Goal: Transaction & Acquisition: Subscribe to service/newsletter

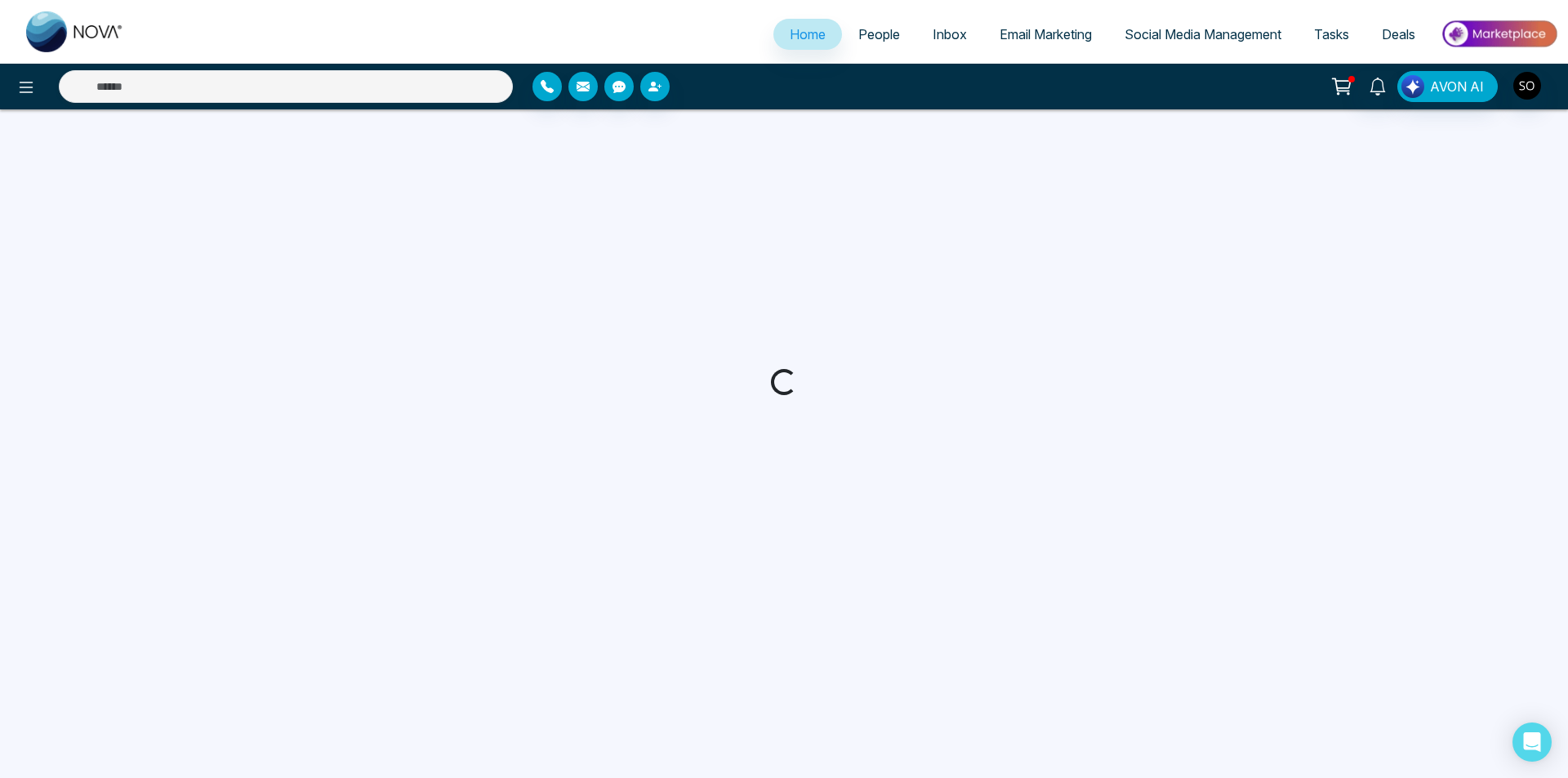
select select "*"
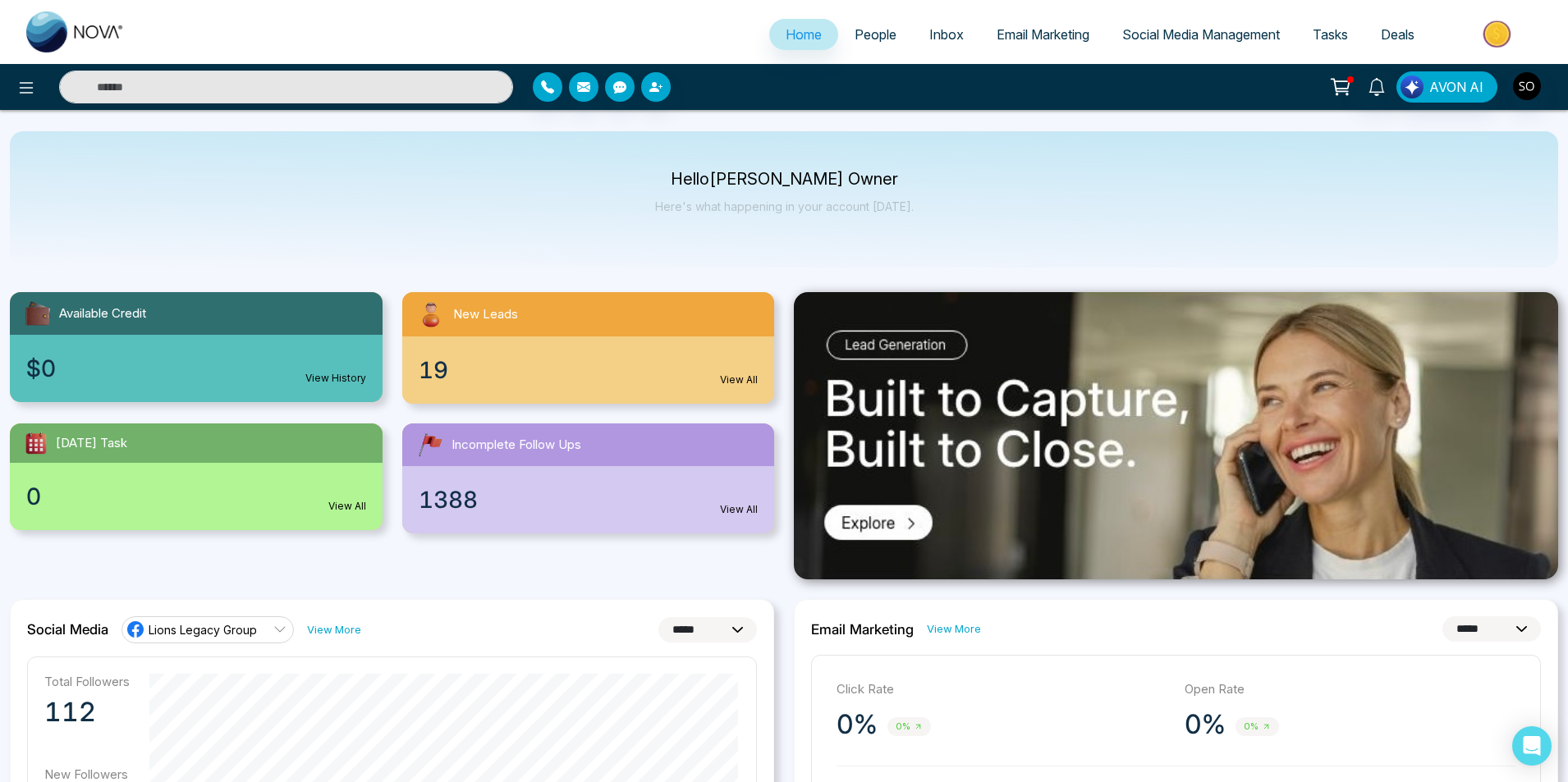
click at [1035, 46] on link "Email Marketing" at bounding box center [1043, 34] width 126 height 31
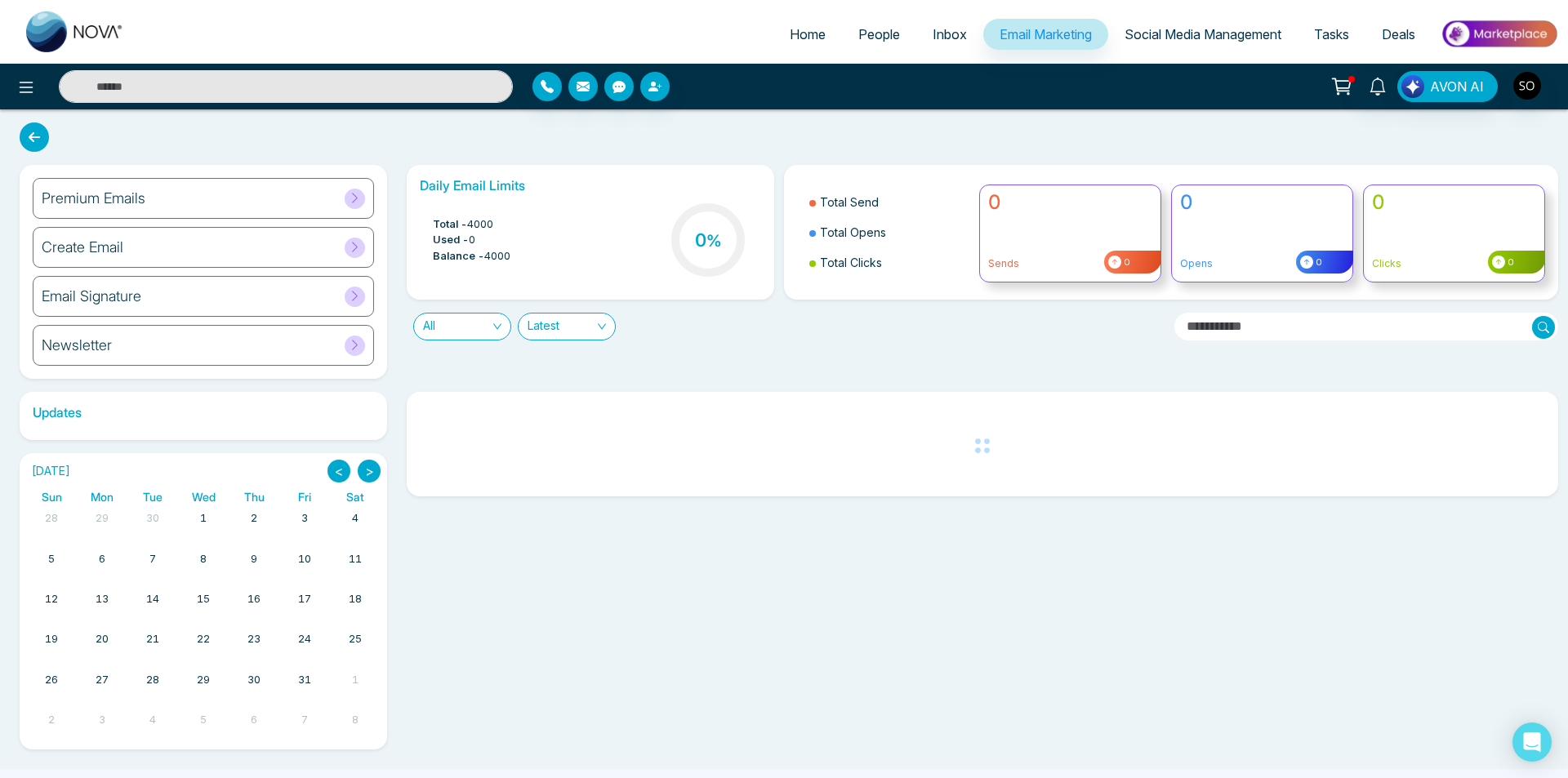
click at [273, 248] on div "Create Email" at bounding box center [203, 247] width 341 height 41
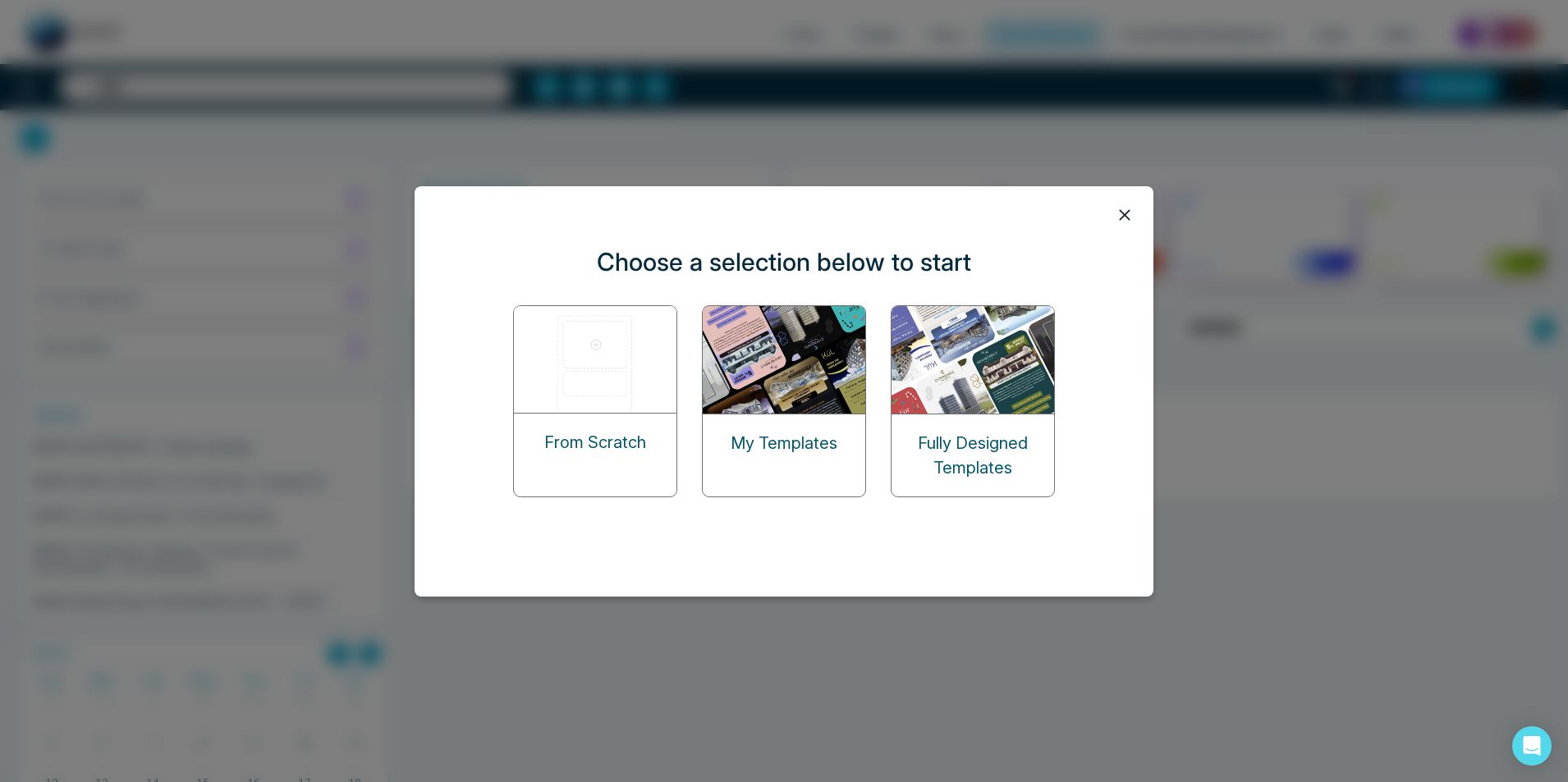
click at [580, 358] on img at bounding box center [595, 359] width 164 height 106
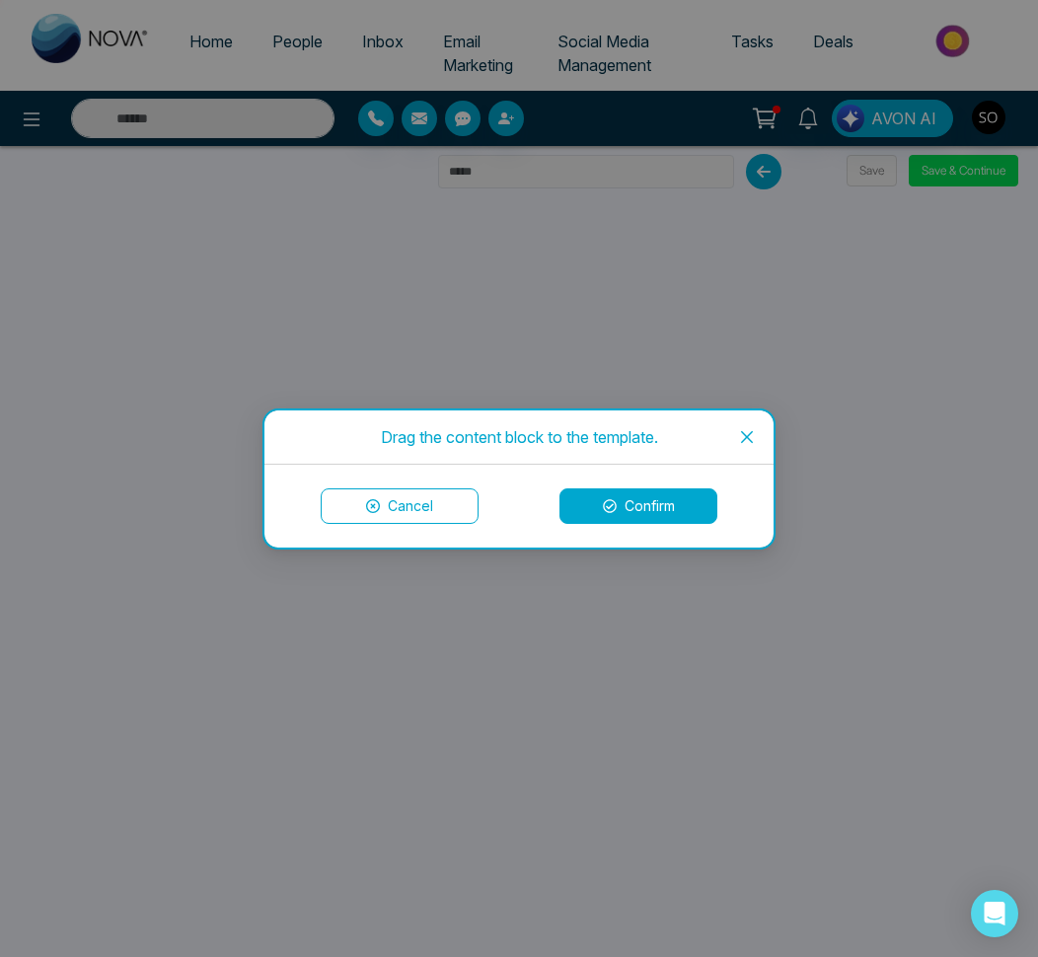
click at [748, 441] on icon "close" at bounding box center [747, 437] width 16 height 16
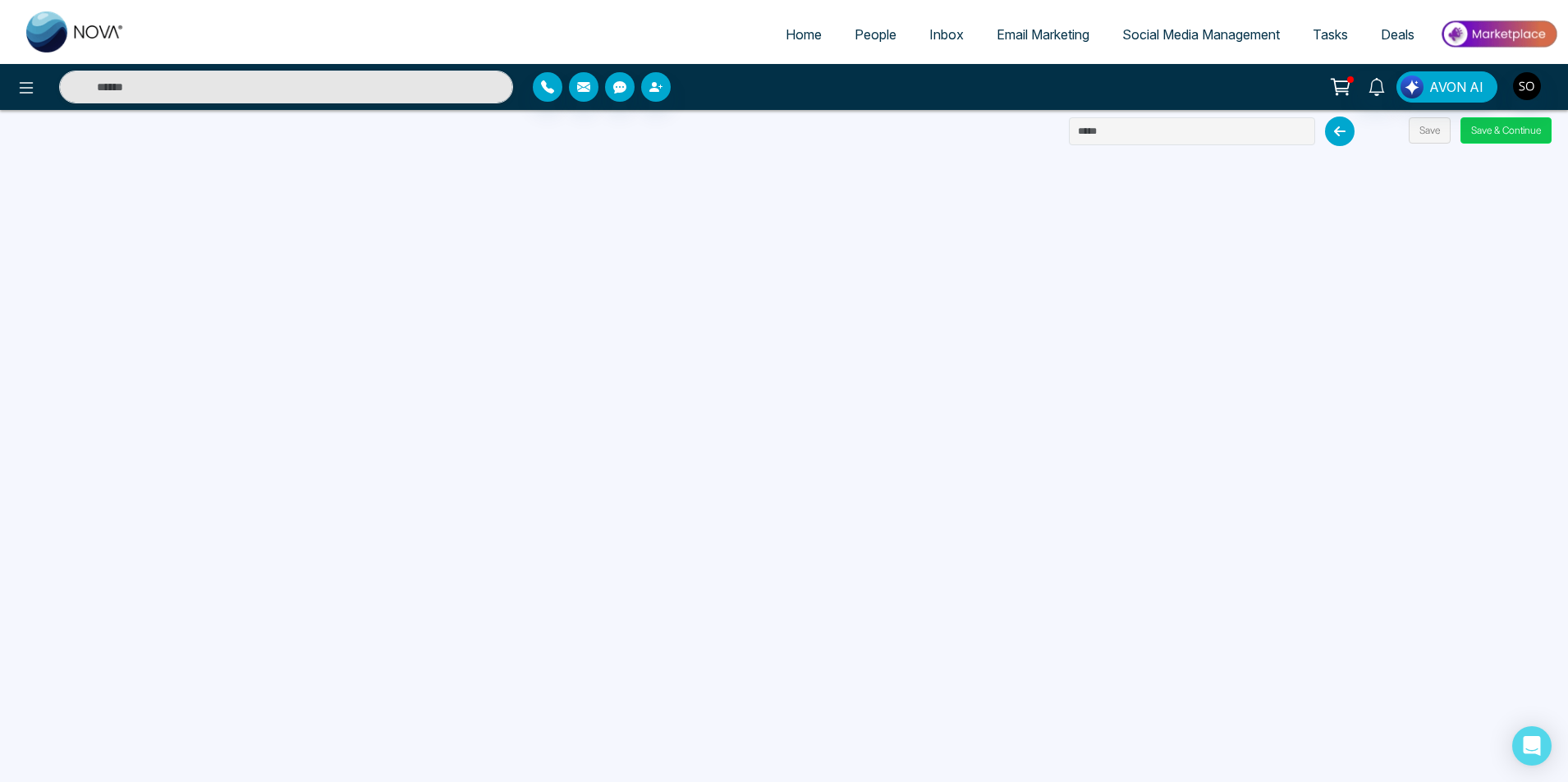
click at [1480, 138] on button "Save & Continue" at bounding box center [1505, 131] width 91 height 27
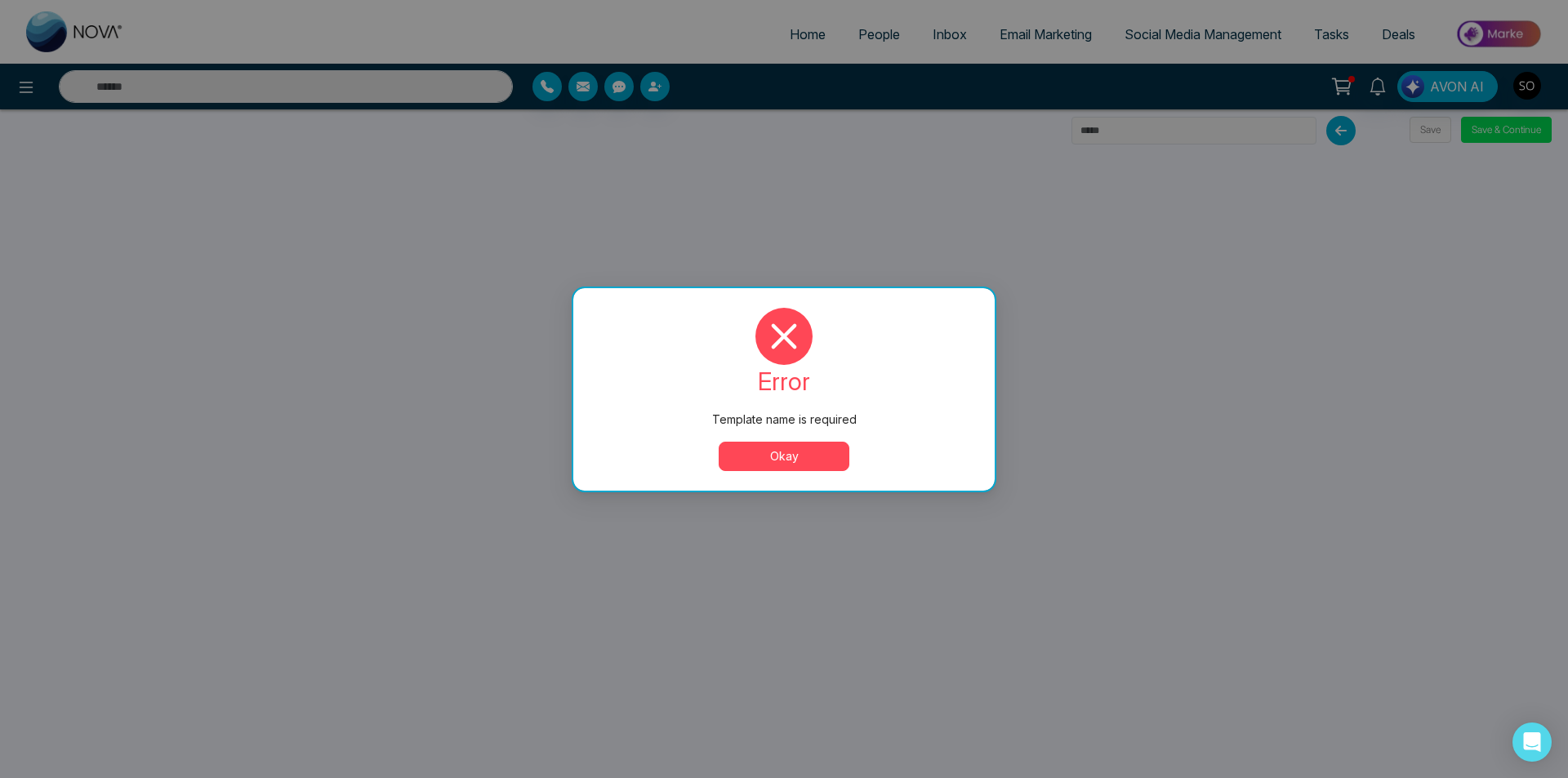
click at [815, 449] on button "Okay" at bounding box center [784, 457] width 131 height 30
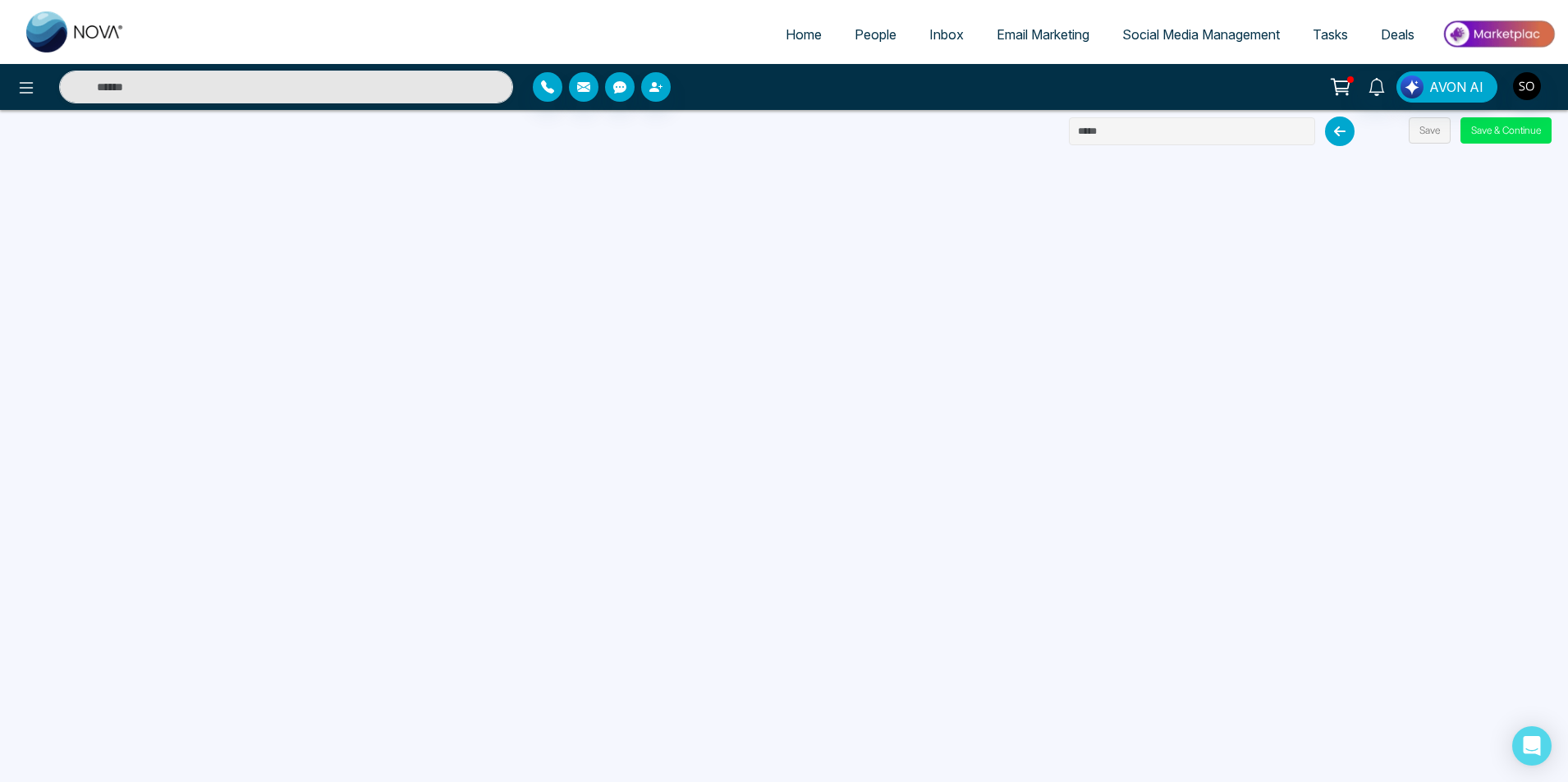
drag, startPoint x: 1132, startPoint y: 124, endPoint x: 1046, endPoint y: 127, distance: 86.1
click at [1046, 127] on div "Home People Inbox Email Marketing Social Media Management Tasks Deals AVON AI S…" at bounding box center [784, 391] width 1568 height 782
type input "**********"
click at [1484, 137] on button "Save & Continue" at bounding box center [1505, 131] width 91 height 27
click at [1506, 124] on button "Save & Continue" at bounding box center [1505, 131] width 91 height 27
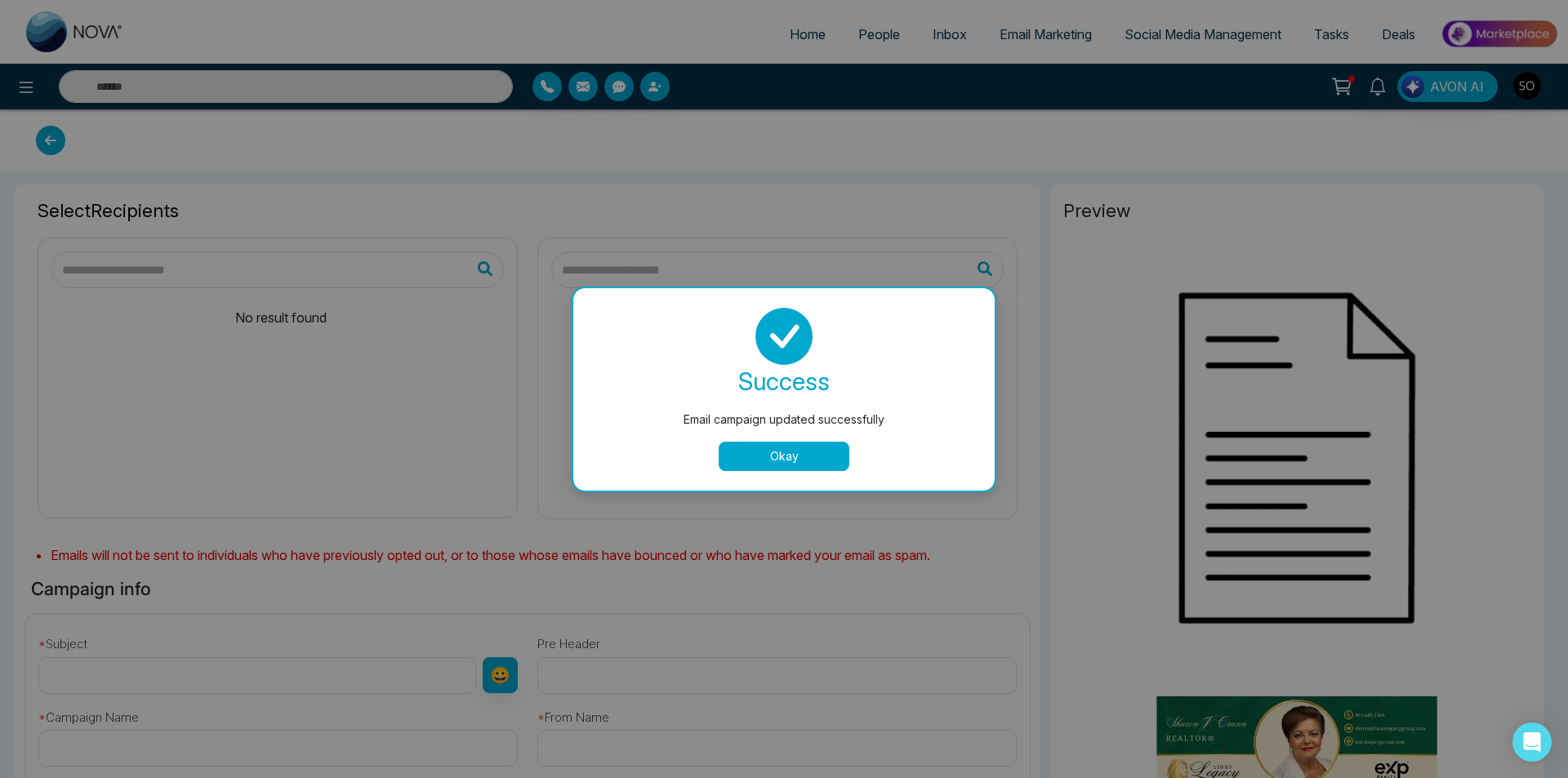
type input "**********"
click at [780, 454] on button "Okay" at bounding box center [784, 457] width 131 height 30
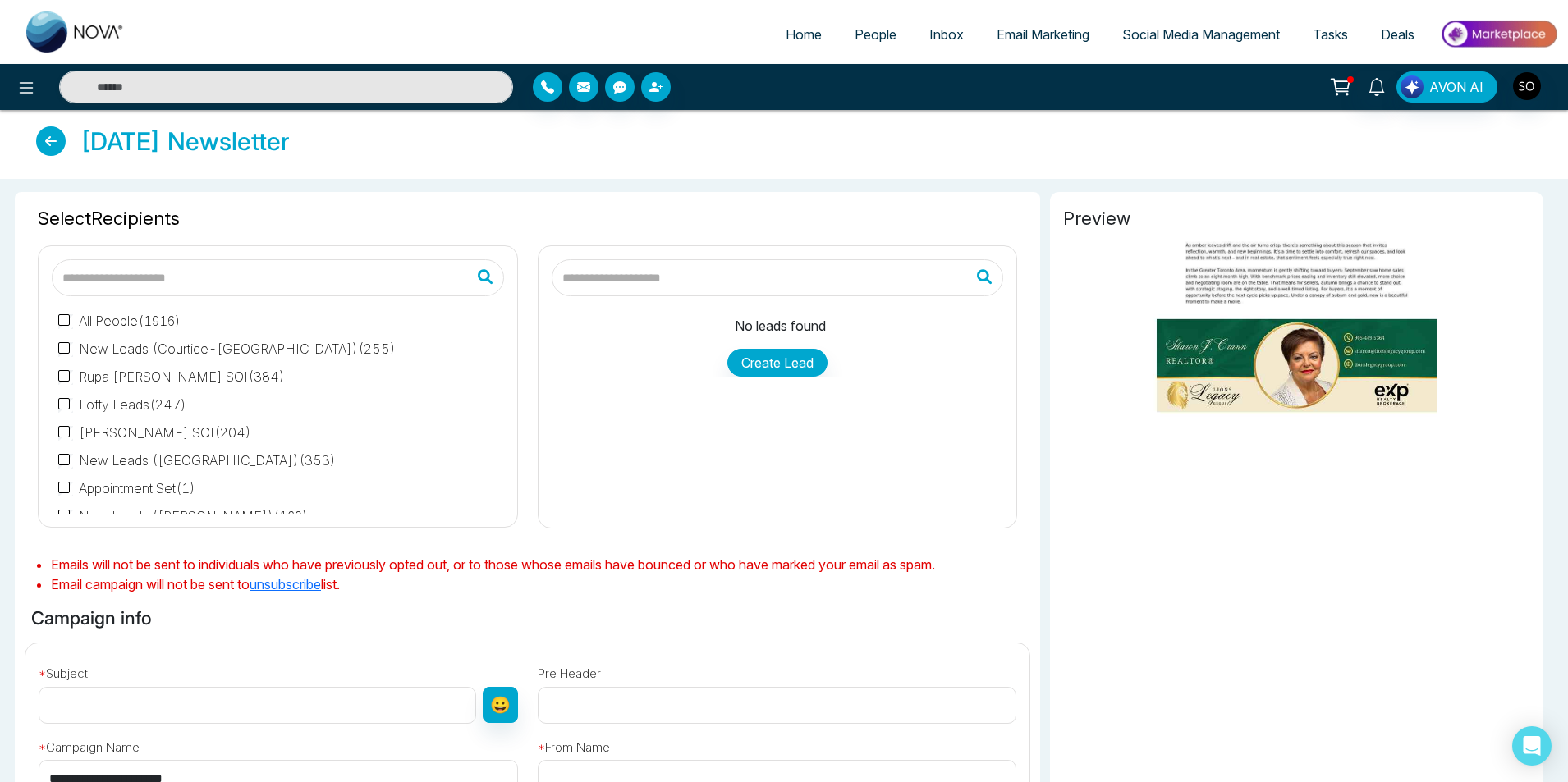
click at [1010, 37] on span "Email Marketing" at bounding box center [1042, 35] width 92 height 17
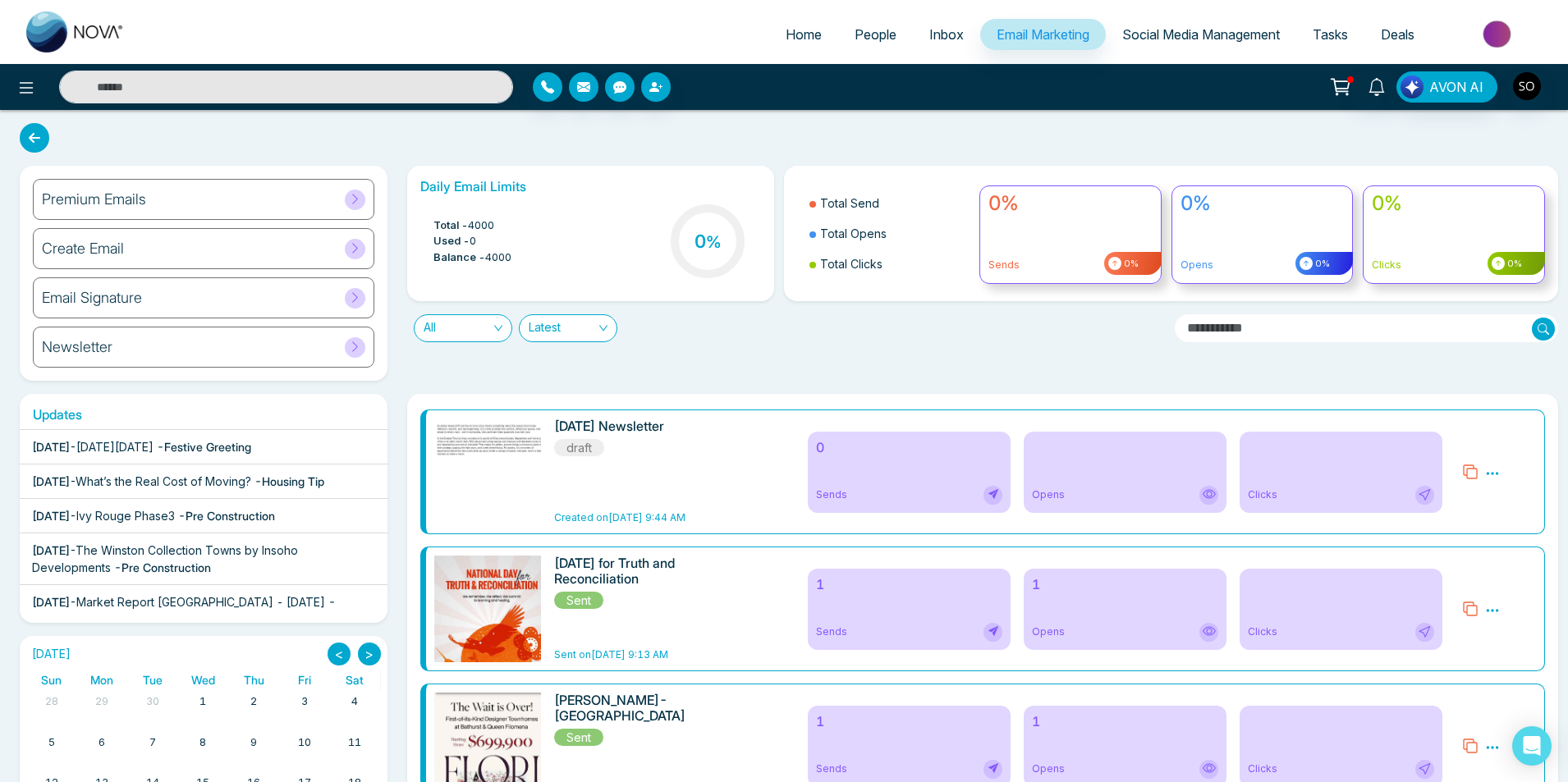
click at [1496, 473] on icon at bounding box center [1492, 473] width 15 height 15
click at [1509, 523] on link "Edit" at bounding box center [1508, 521] width 20 height 14
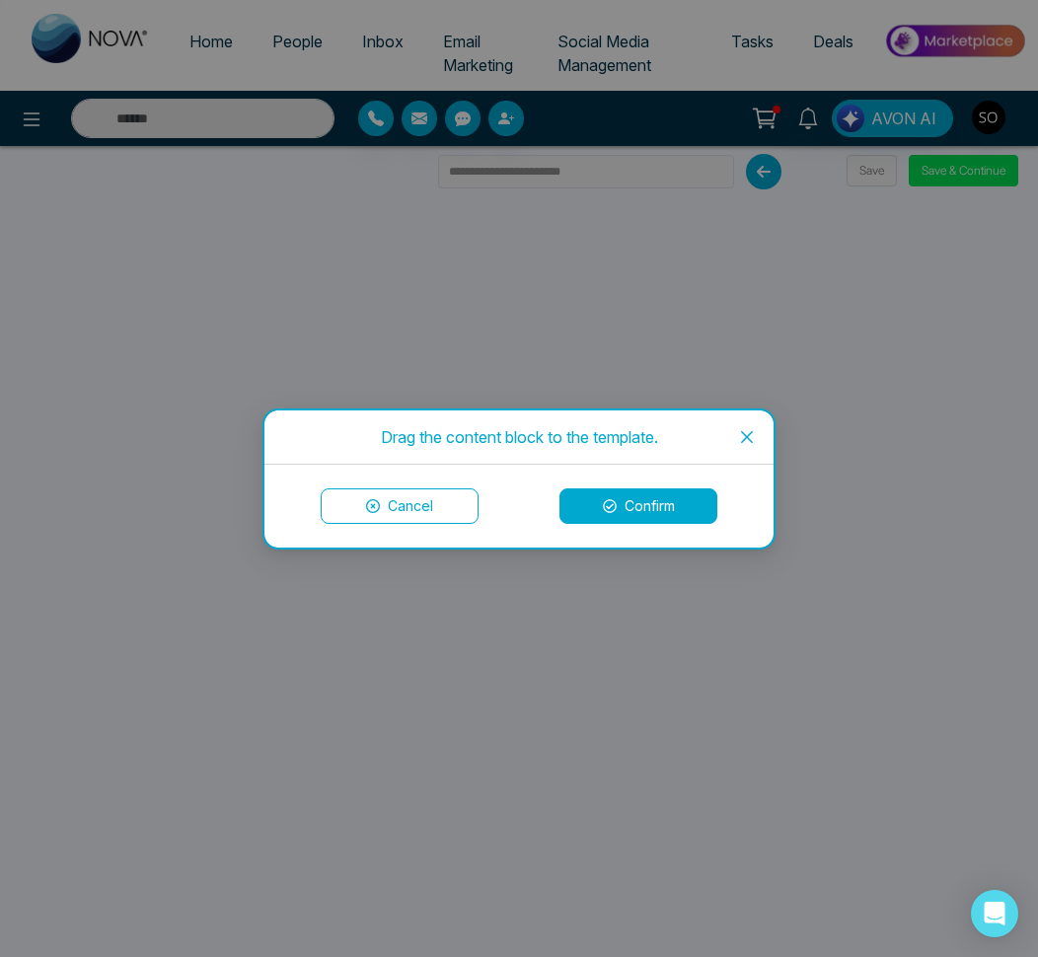
click at [582, 508] on button "Confirm" at bounding box center [638, 506] width 158 height 36
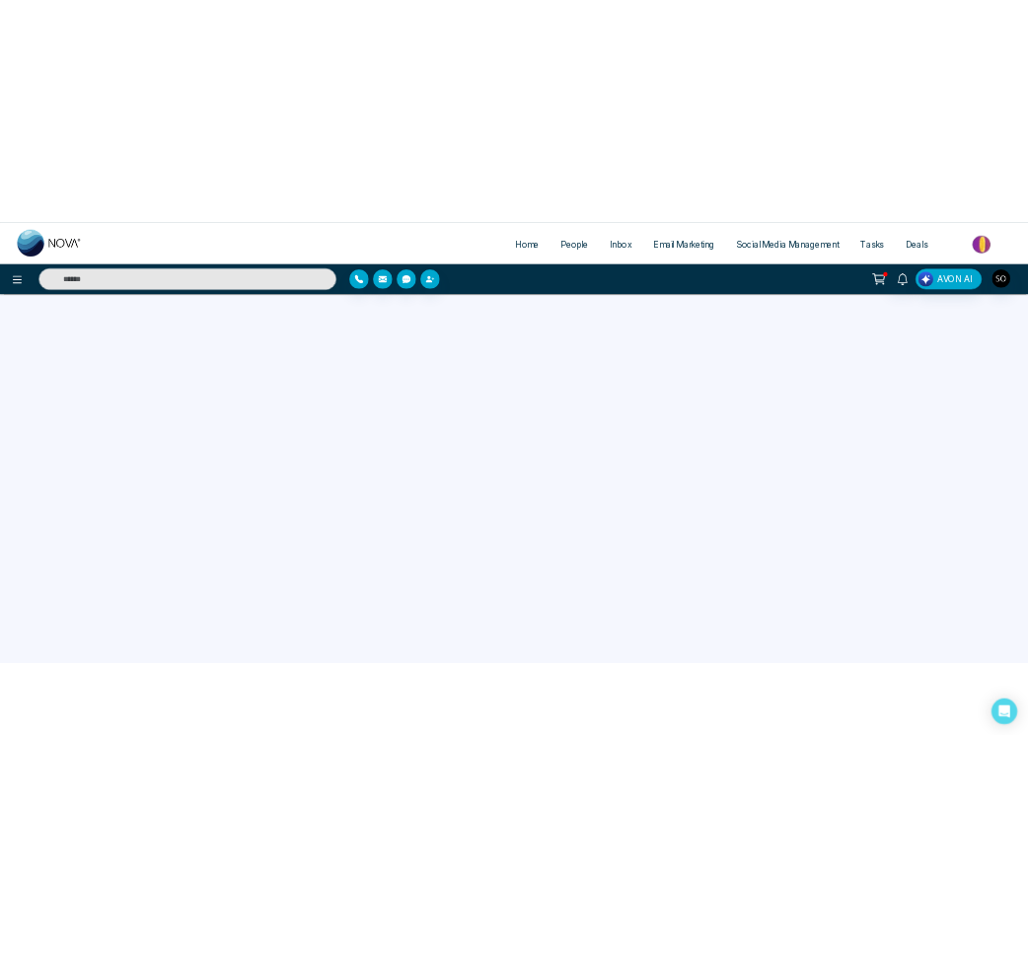
scroll to position [187, 0]
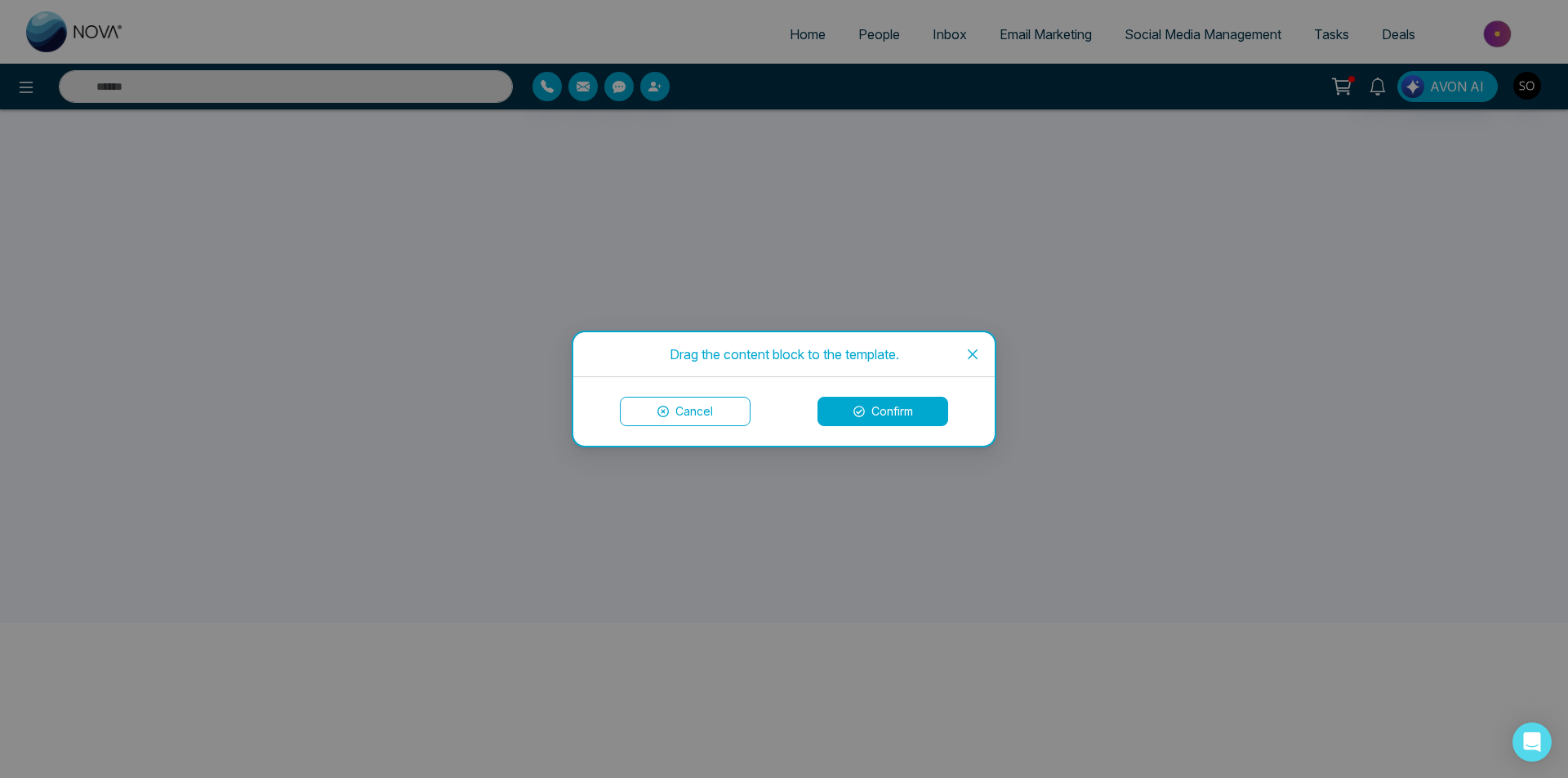
click at [872, 415] on button "Confirm" at bounding box center [883, 411] width 131 height 30
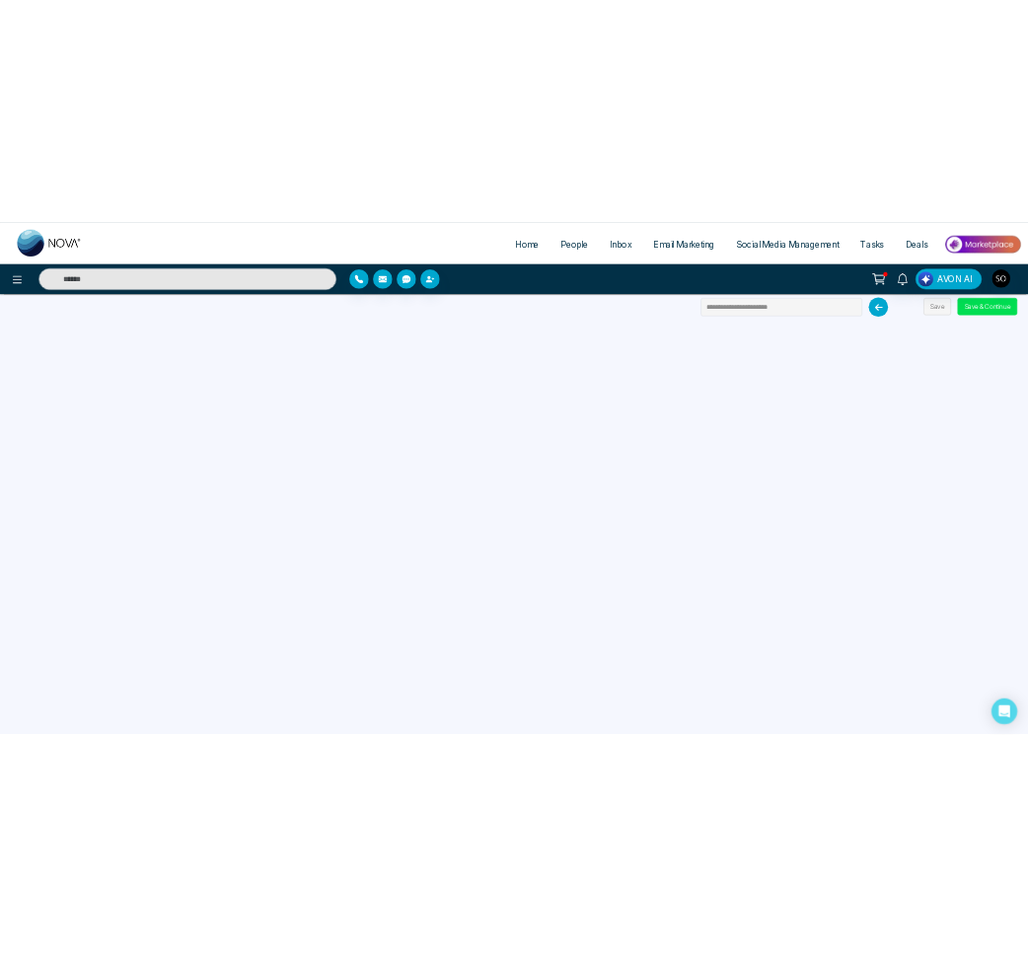
scroll to position [0, 0]
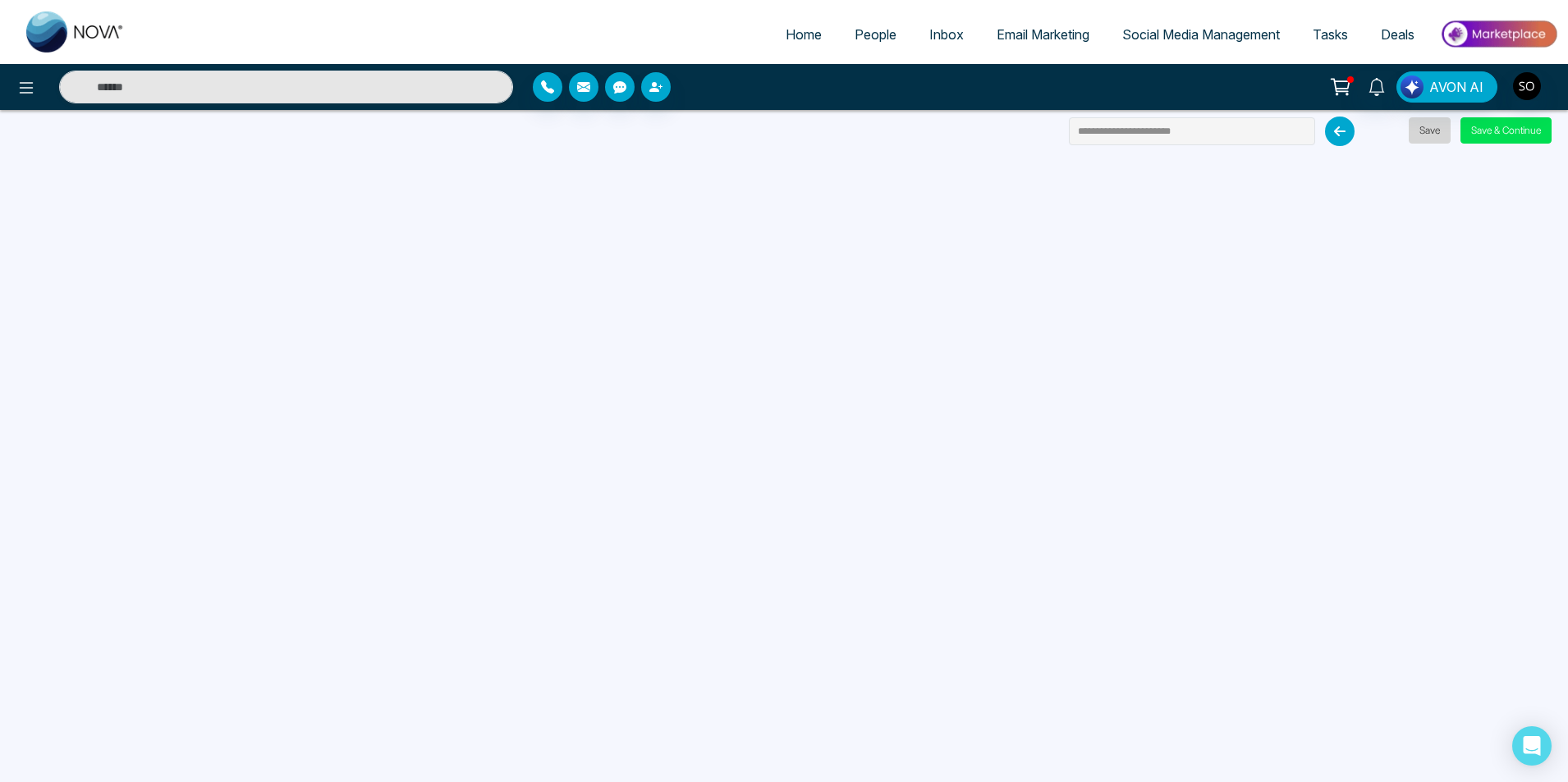
click at [1431, 131] on button "Save" at bounding box center [1429, 131] width 42 height 27
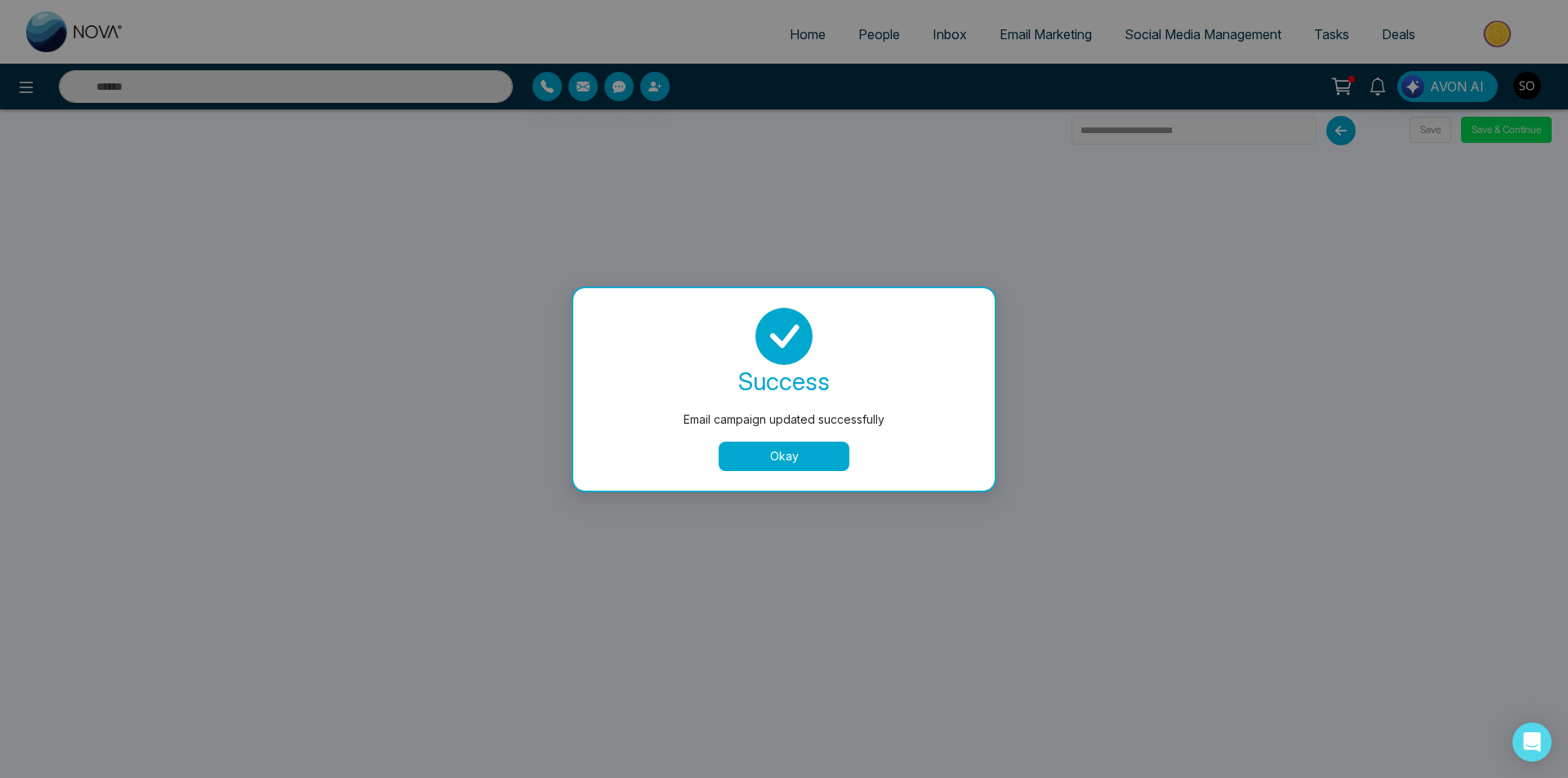
click at [815, 461] on button "Okay" at bounding box center [784, 457] width 131 height 30
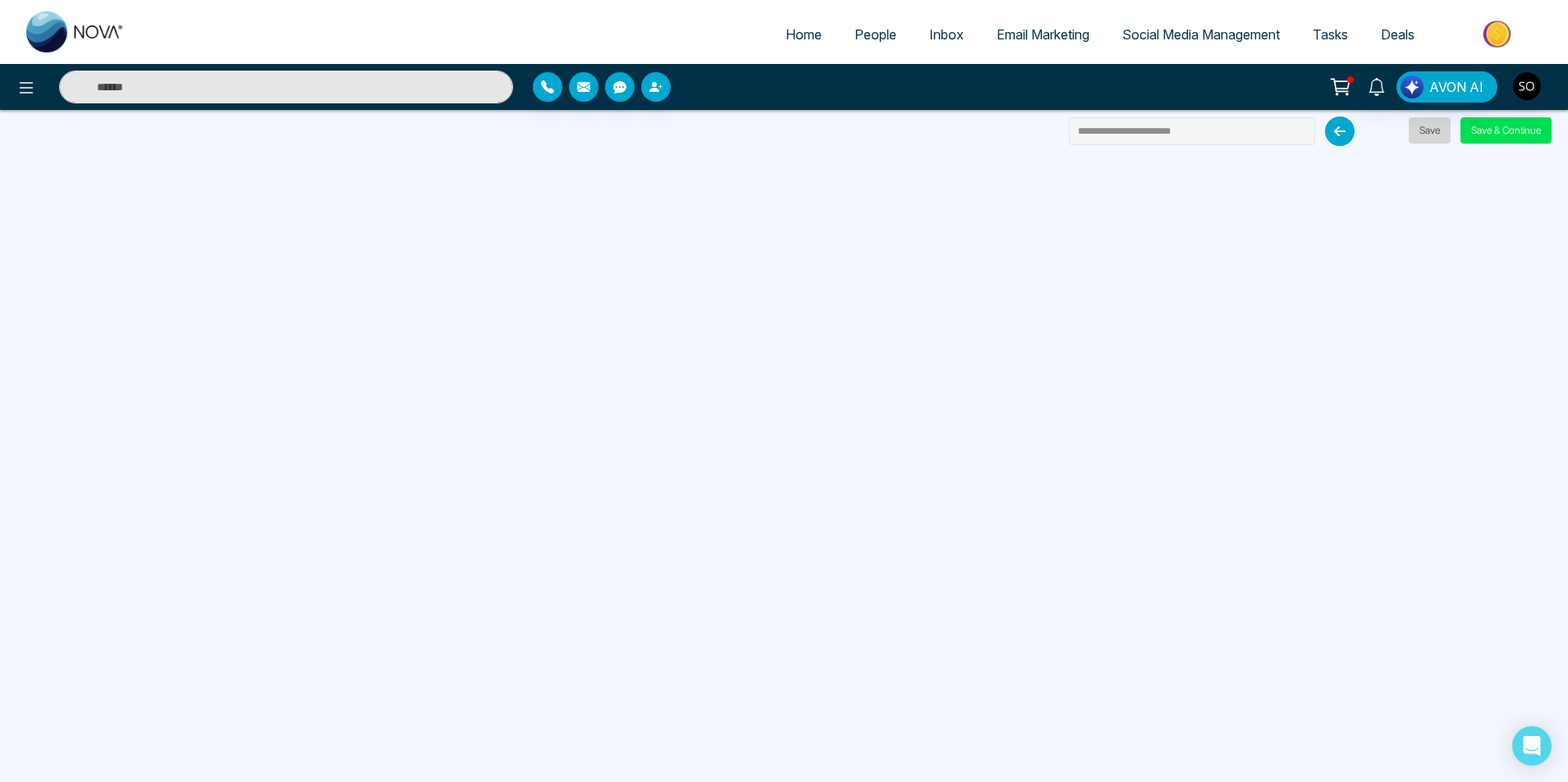
click at [1423, 135] on button "Save" at bounding box center [1429, 131] width 42 height 27
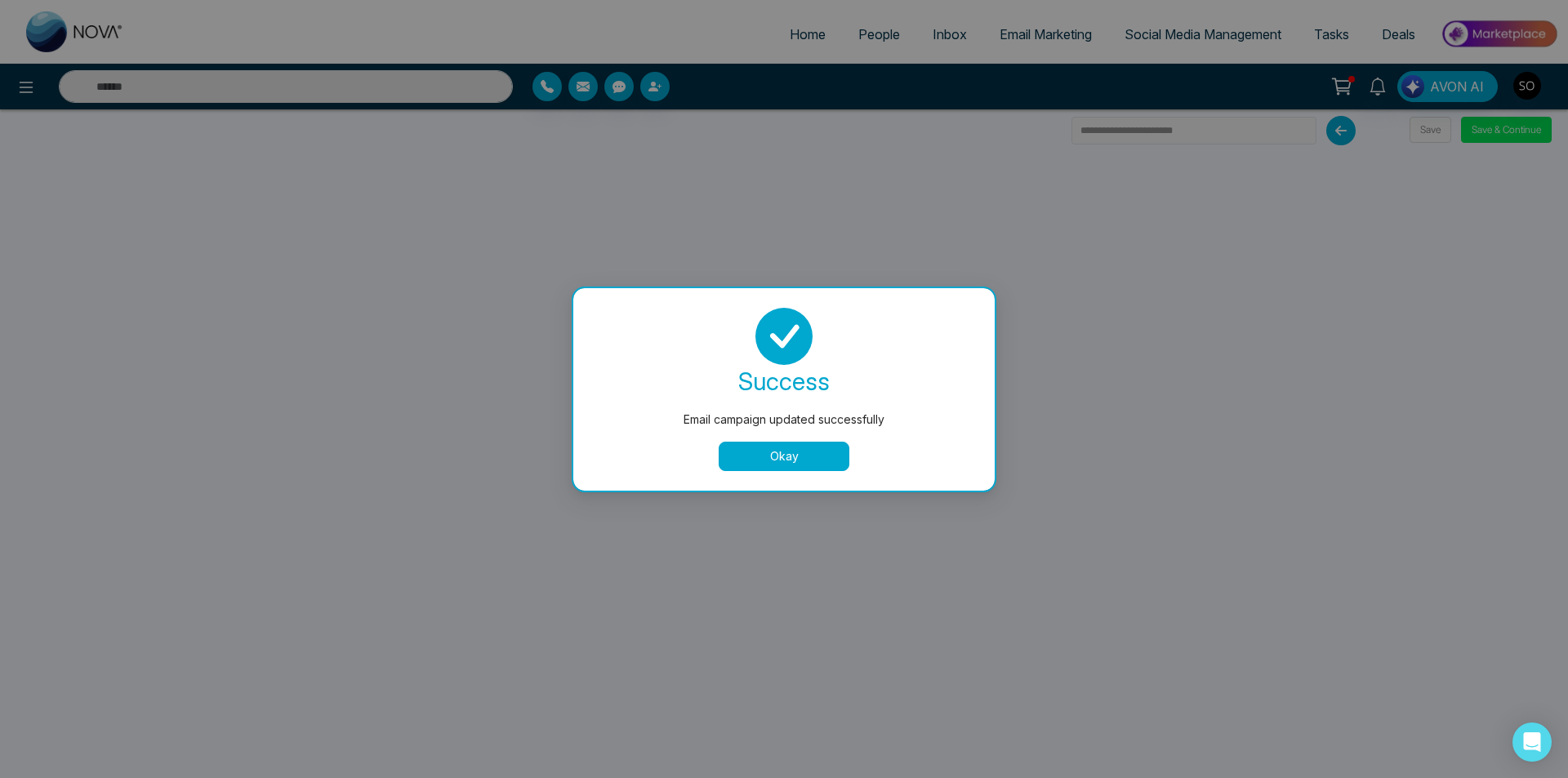
click at [820, 460] on button "Okay" at bounding box center [784, 457] width 131 height 30
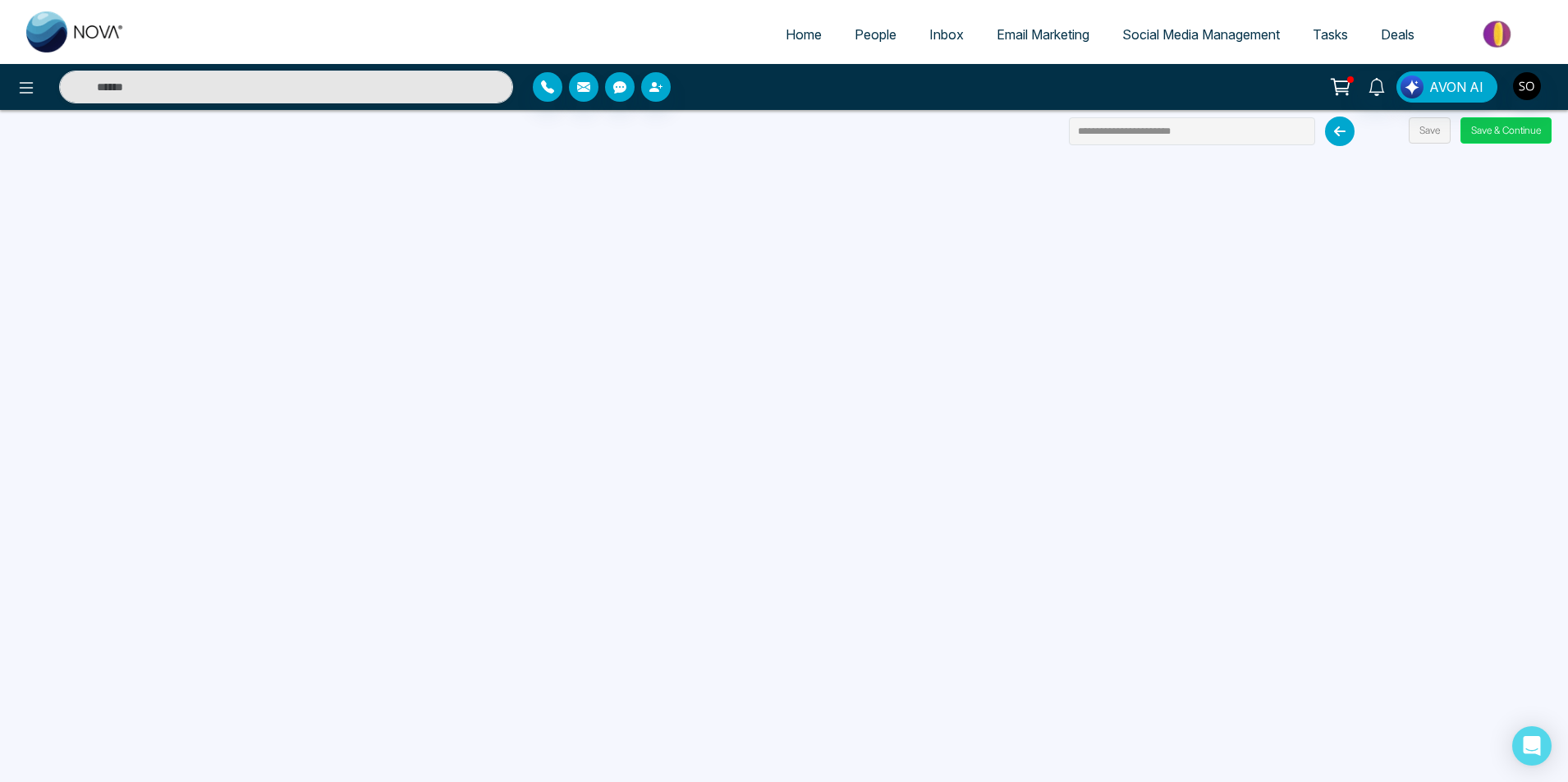
click at [1516, 131] on button "Save & Continue" at bounding box center [1505, 131] width 91 height 27
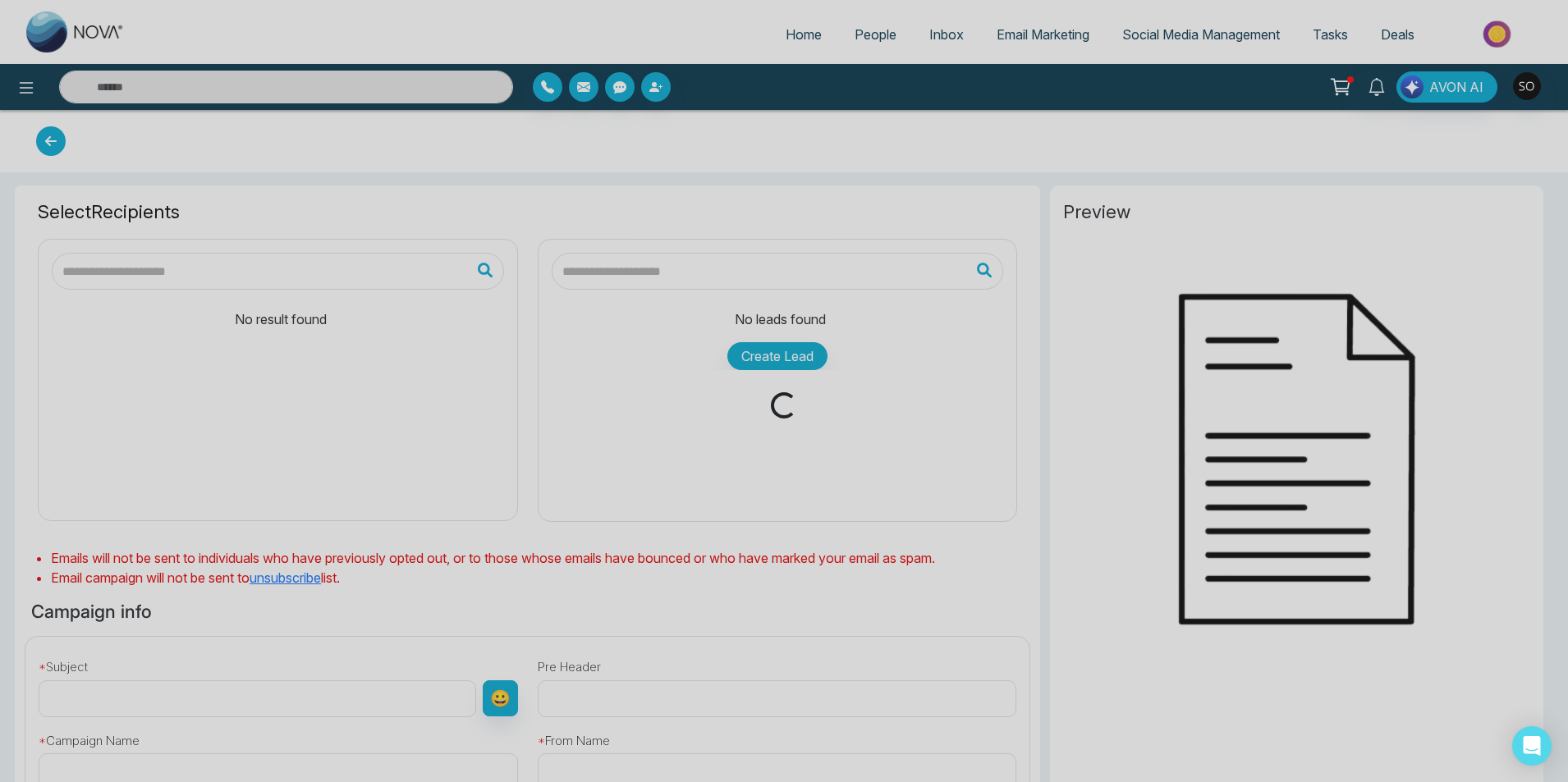
type input "**********"
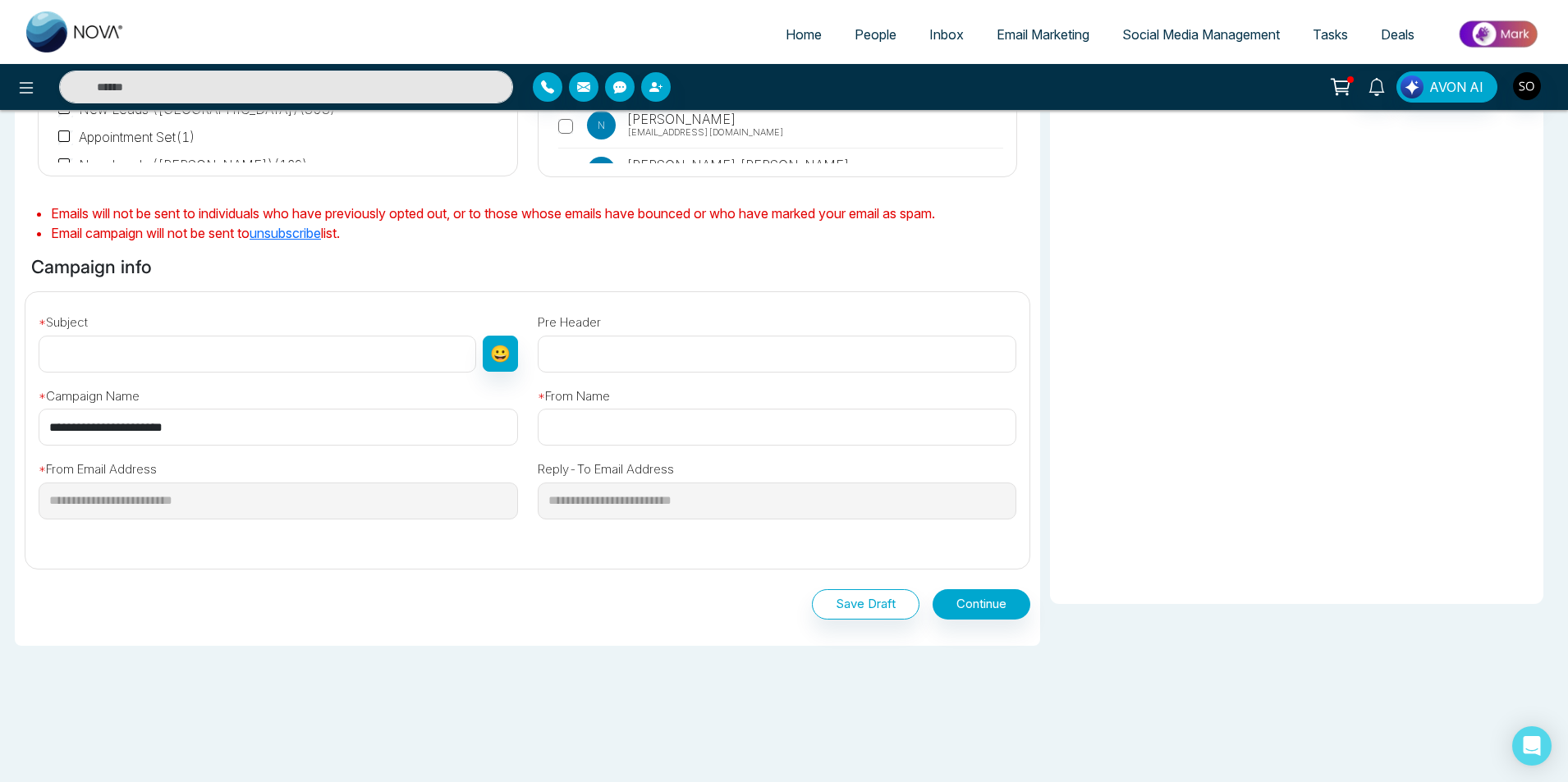
scroll to position [358, 0]
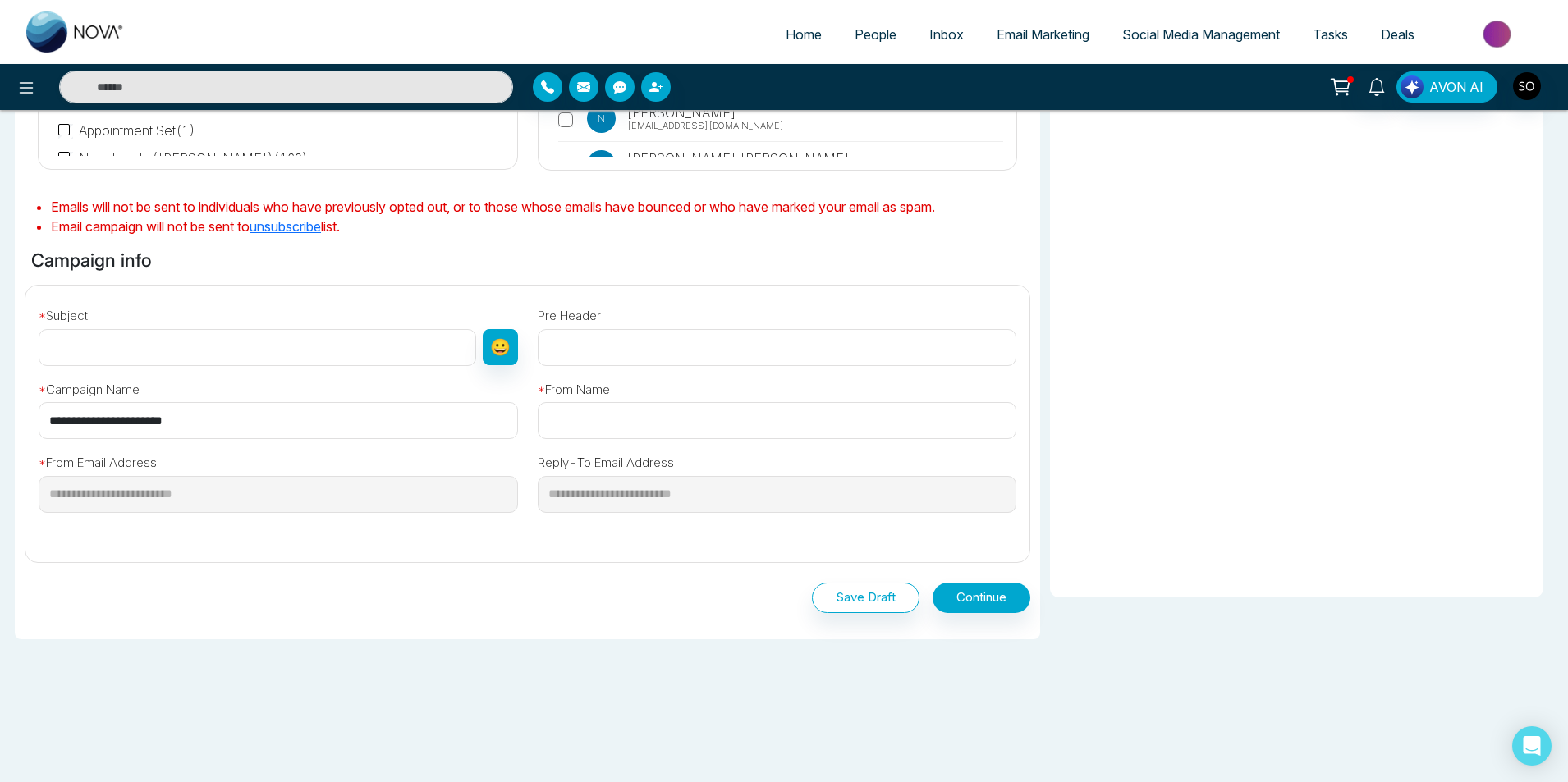
click at [383, 344] on input "text" at bounding box center [257, 347] width 438 height 37
type input "**********"
click at [561, 410] on input "text" at bounding box center [777, 420] width 479 height 37
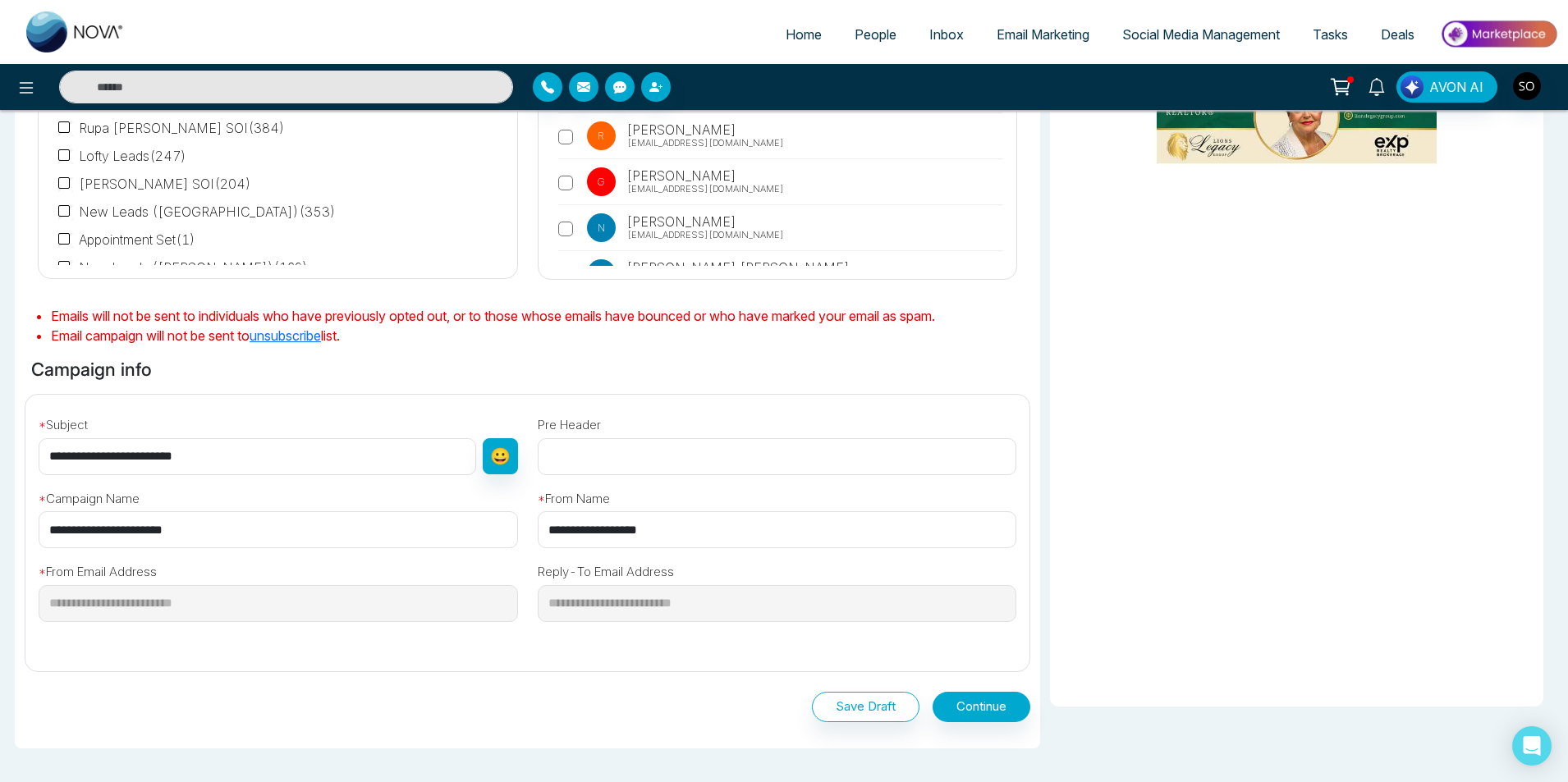
type input "**********"
click at [580, 431] on label "Pre Header" at bounding box center [569, 425] width 63 height 19
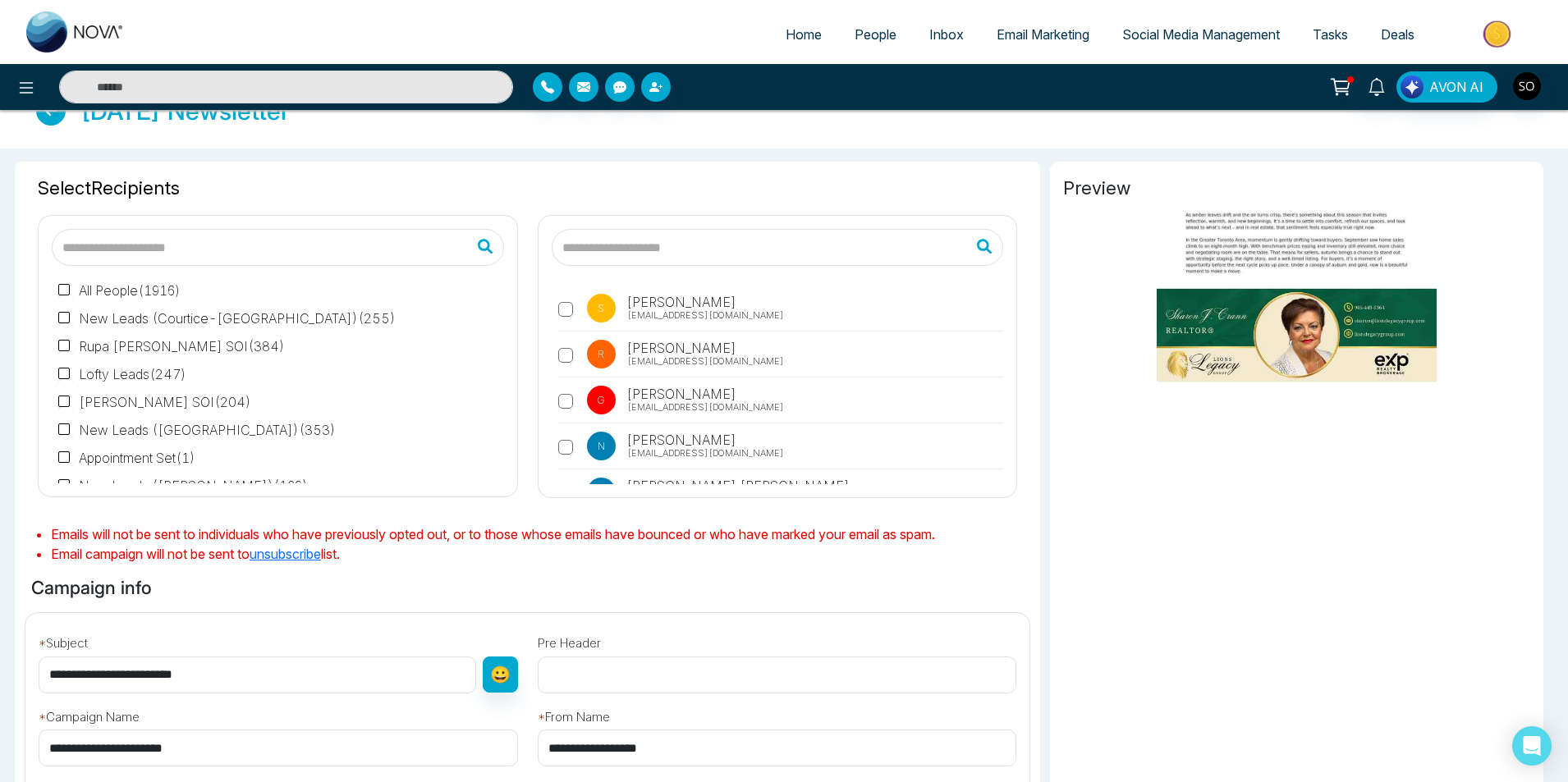
scroll to position [30, 0]
click at [645, 250] on input "text" at bounding box center [777, 248] width 452 height 37
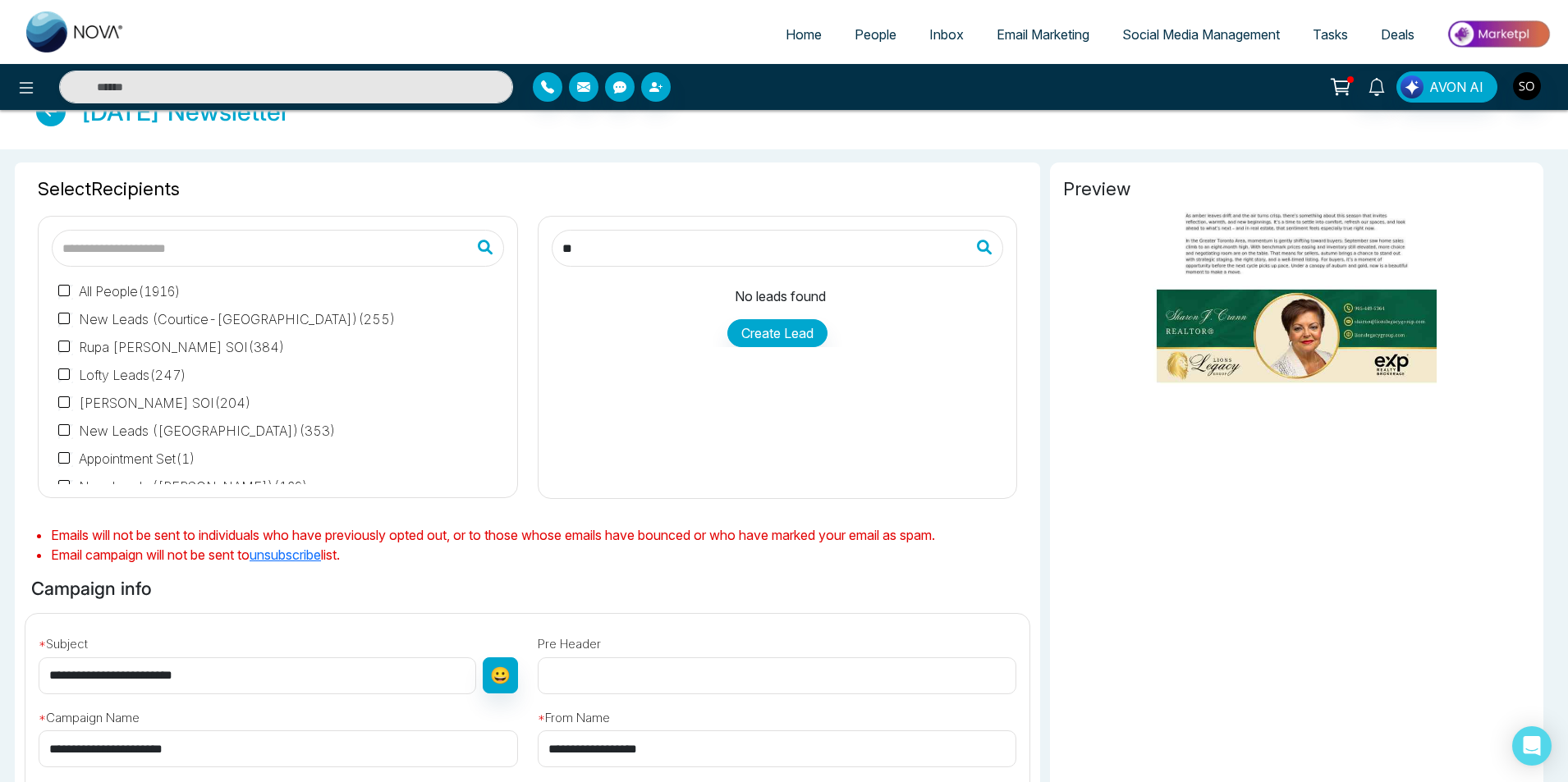
type input "*"
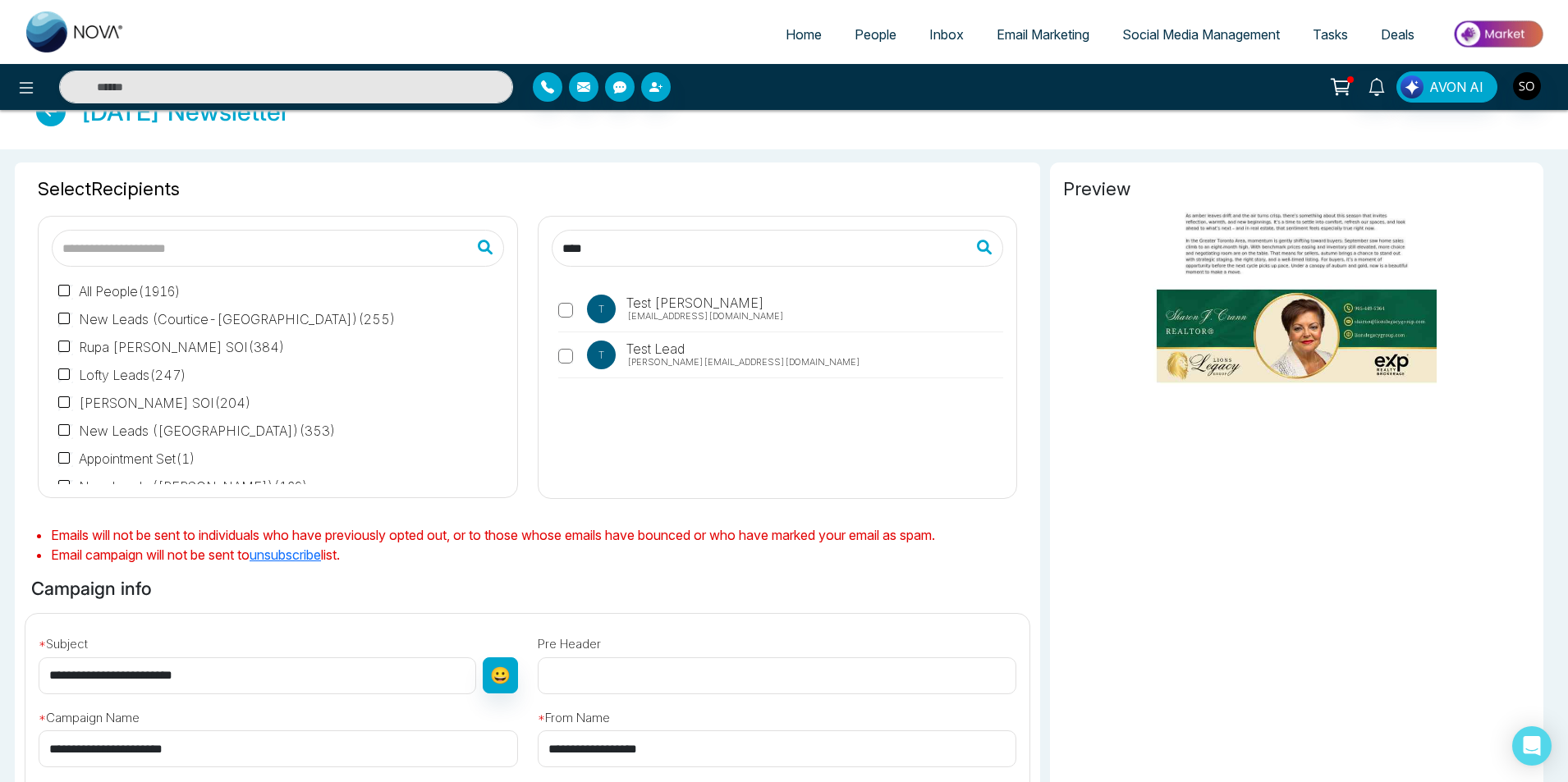
type input "****"
click at [648, 355] on span "[PERSON_NAME][EMAIL_ADDRESS][DOMAIN_NAME]" at bounding box center [743, 362] width 233 height 14
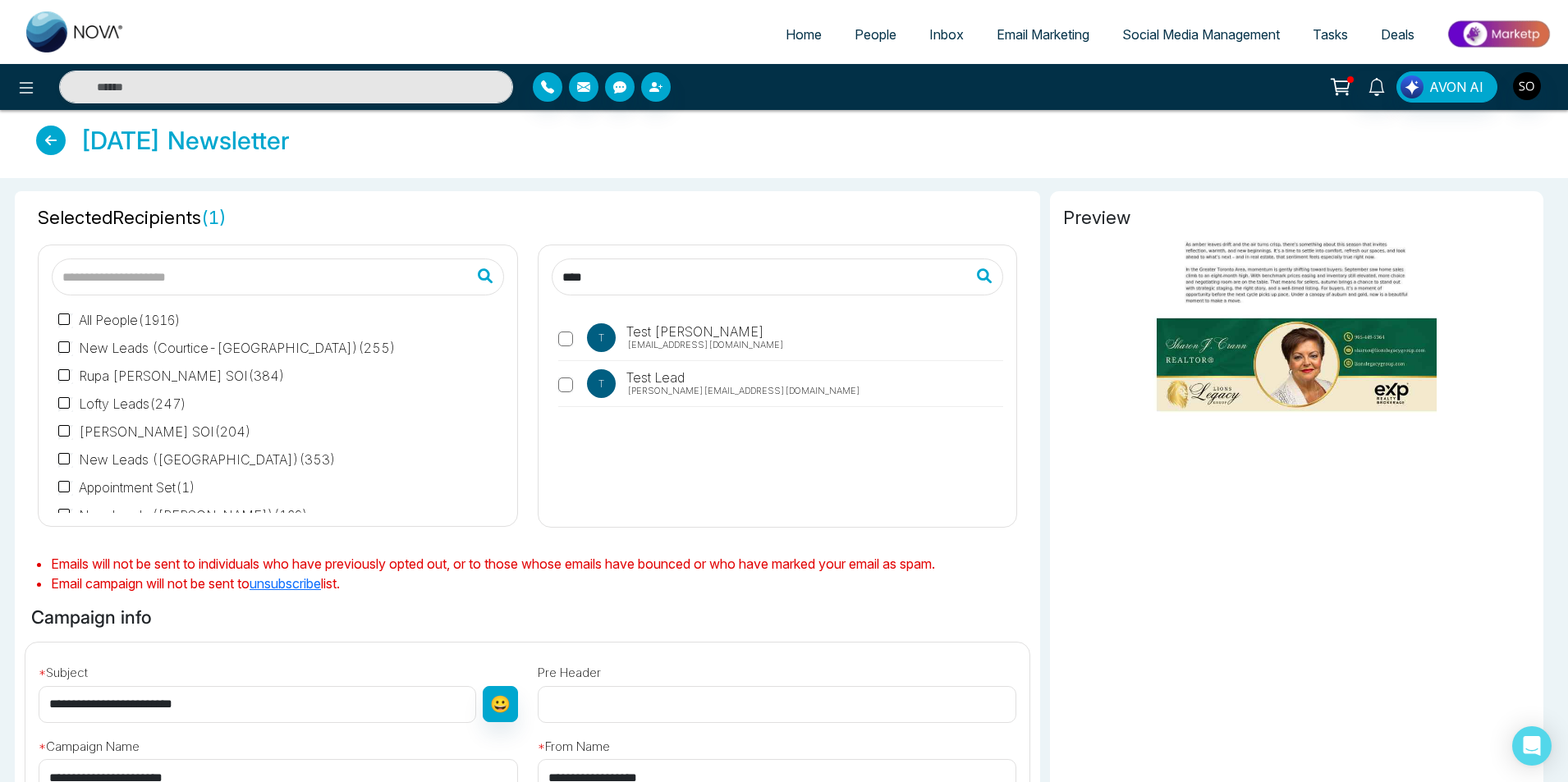
scroll to position [0, 0]
click at [51, 137] on icon at bounding box center [51, 141] width 30 height 30
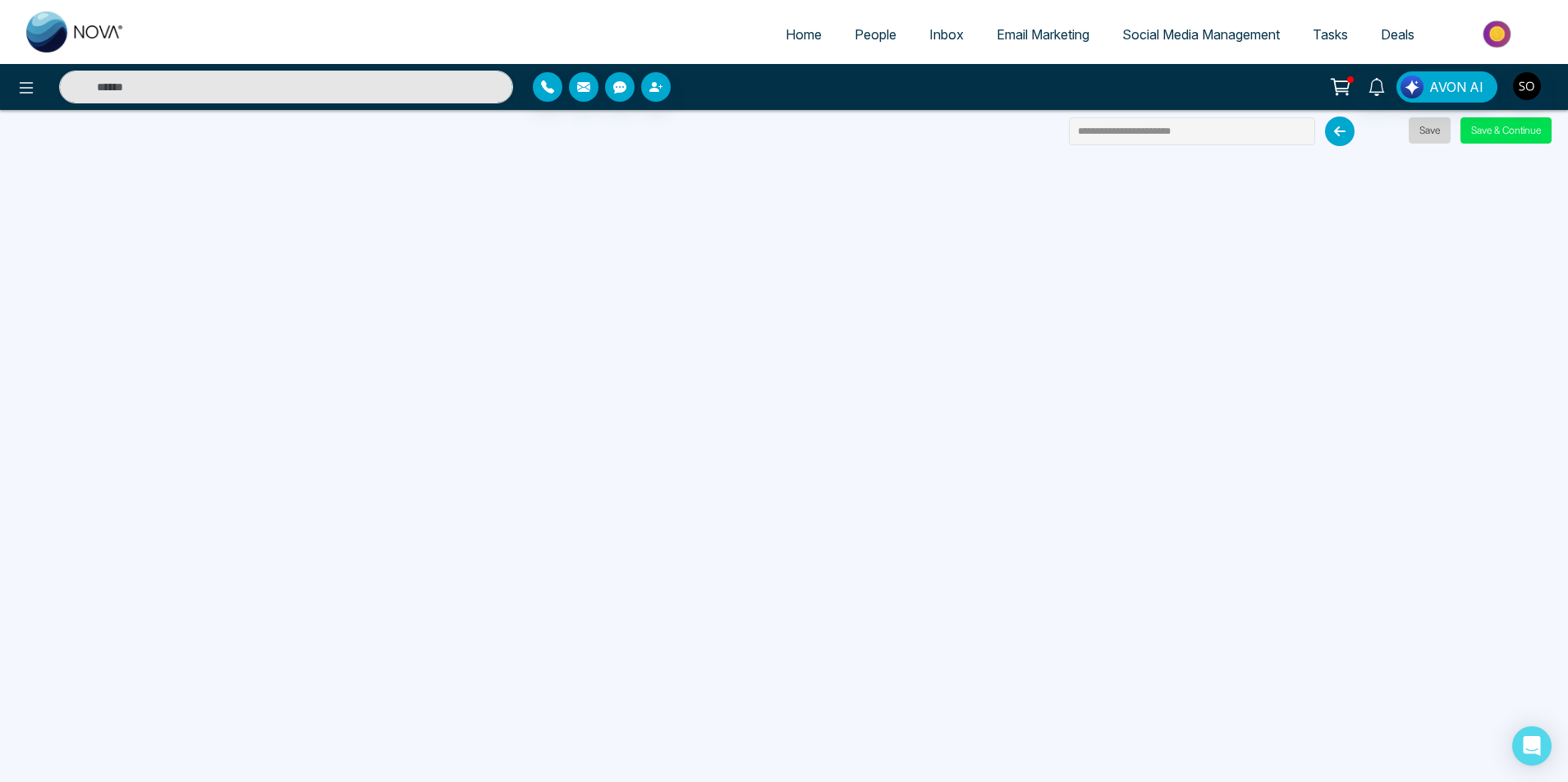
click at [1422, 131] on button "Save" at bounding box center [1429, 131] width 42 height 27
click at [1029, 38] on span "Email Marketing" at bounding box center [1042, 35] width 92 height 17
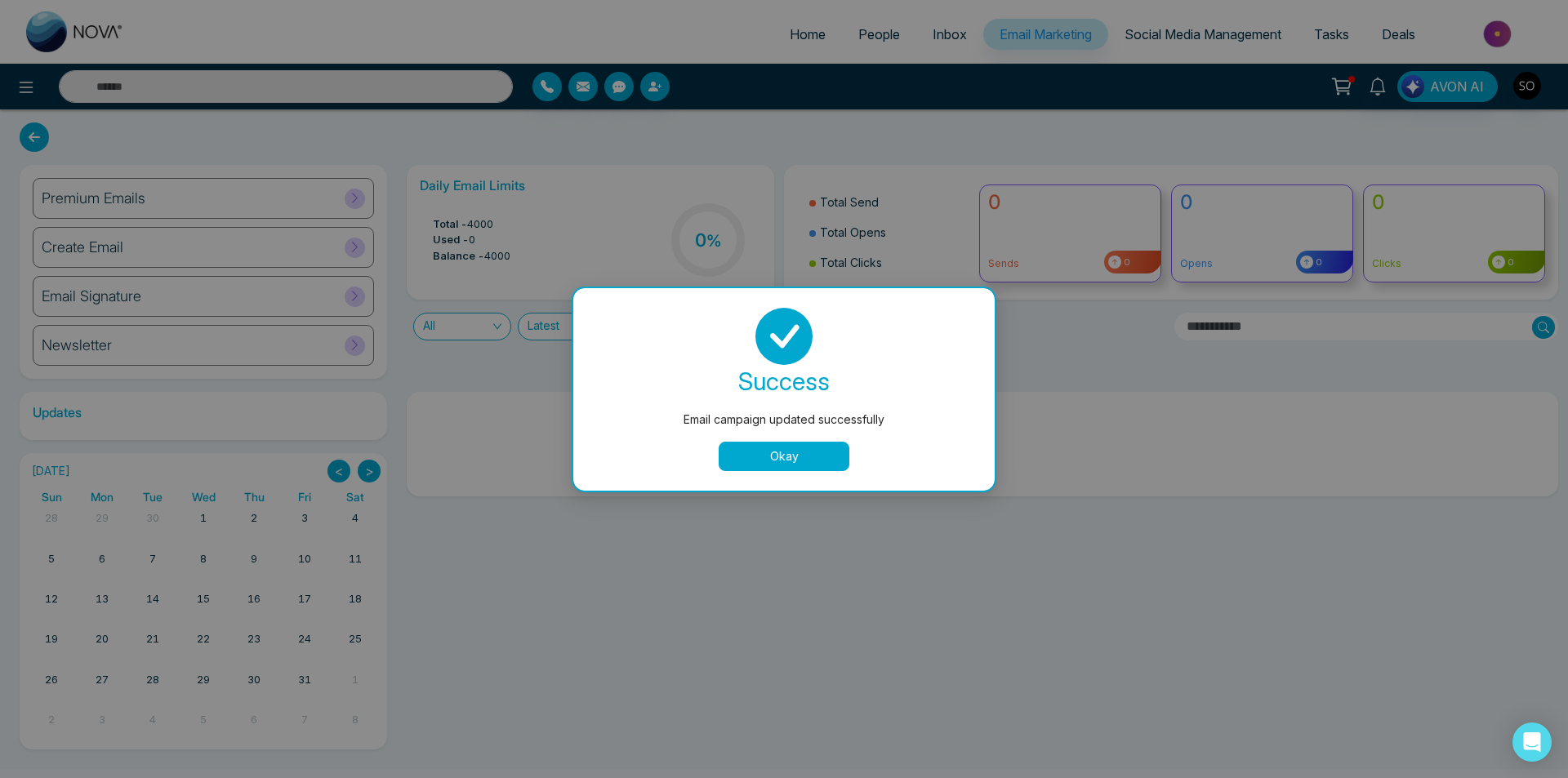
click at [794, 458] on button "Okay" at bounding box center [784, 457] width 131 height 30
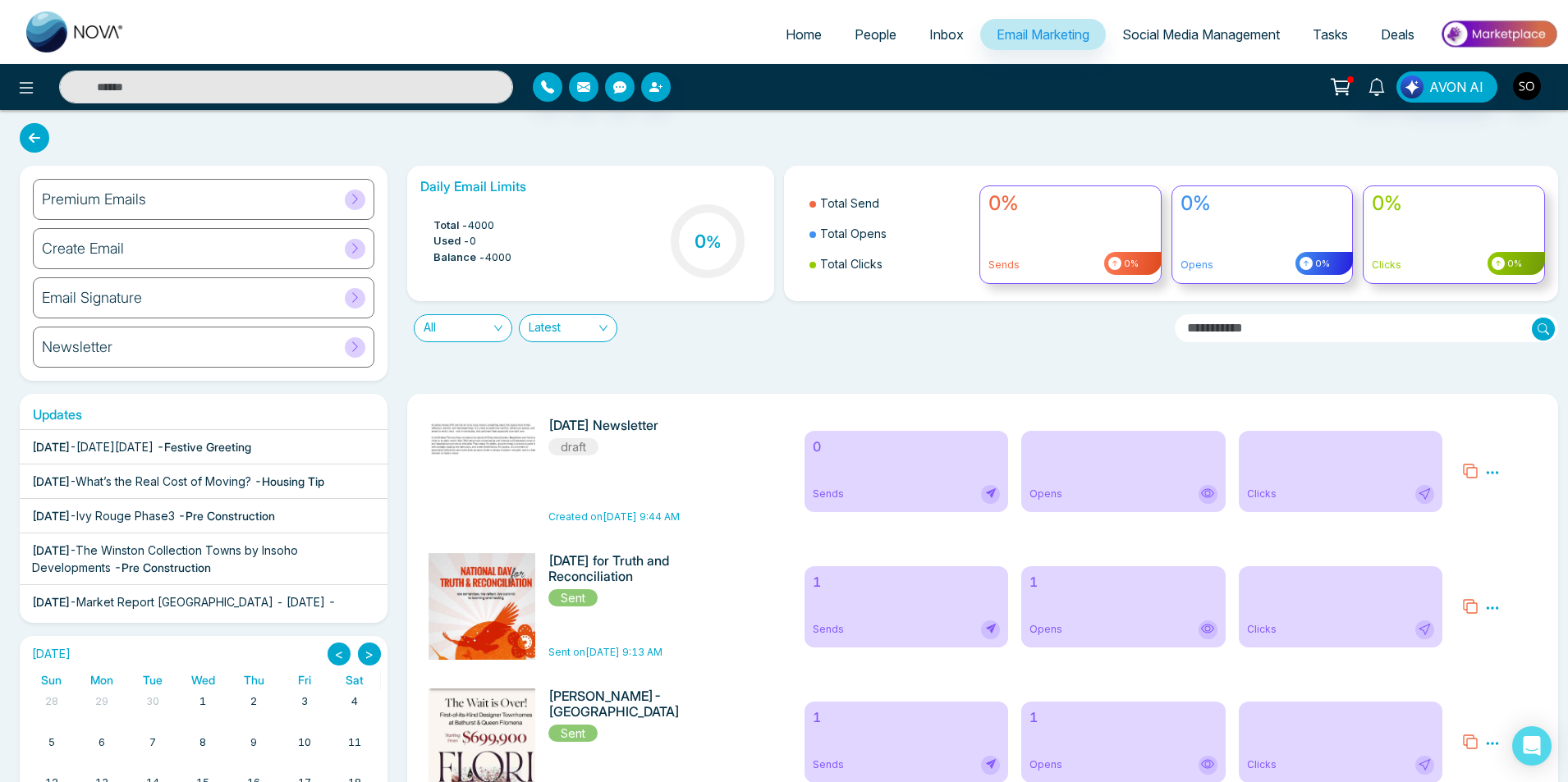
scroll to position [55, 0]
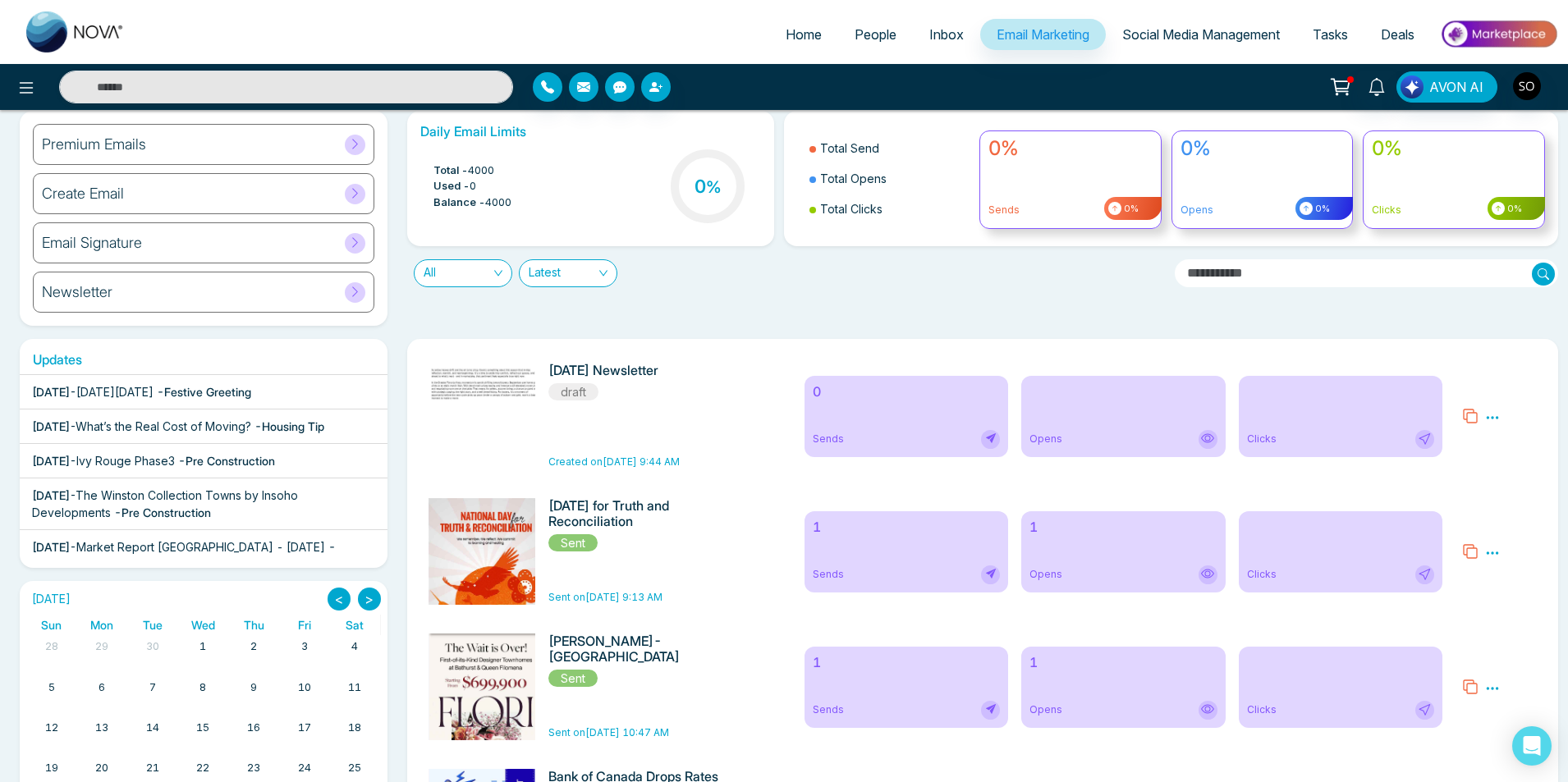
click at [1489, 418] on icon at bounding box center [1492, 417] width 12 height 2
click at [1506, 464] on link "Edit" at bounding box center [1508, 465] width 20 height 14
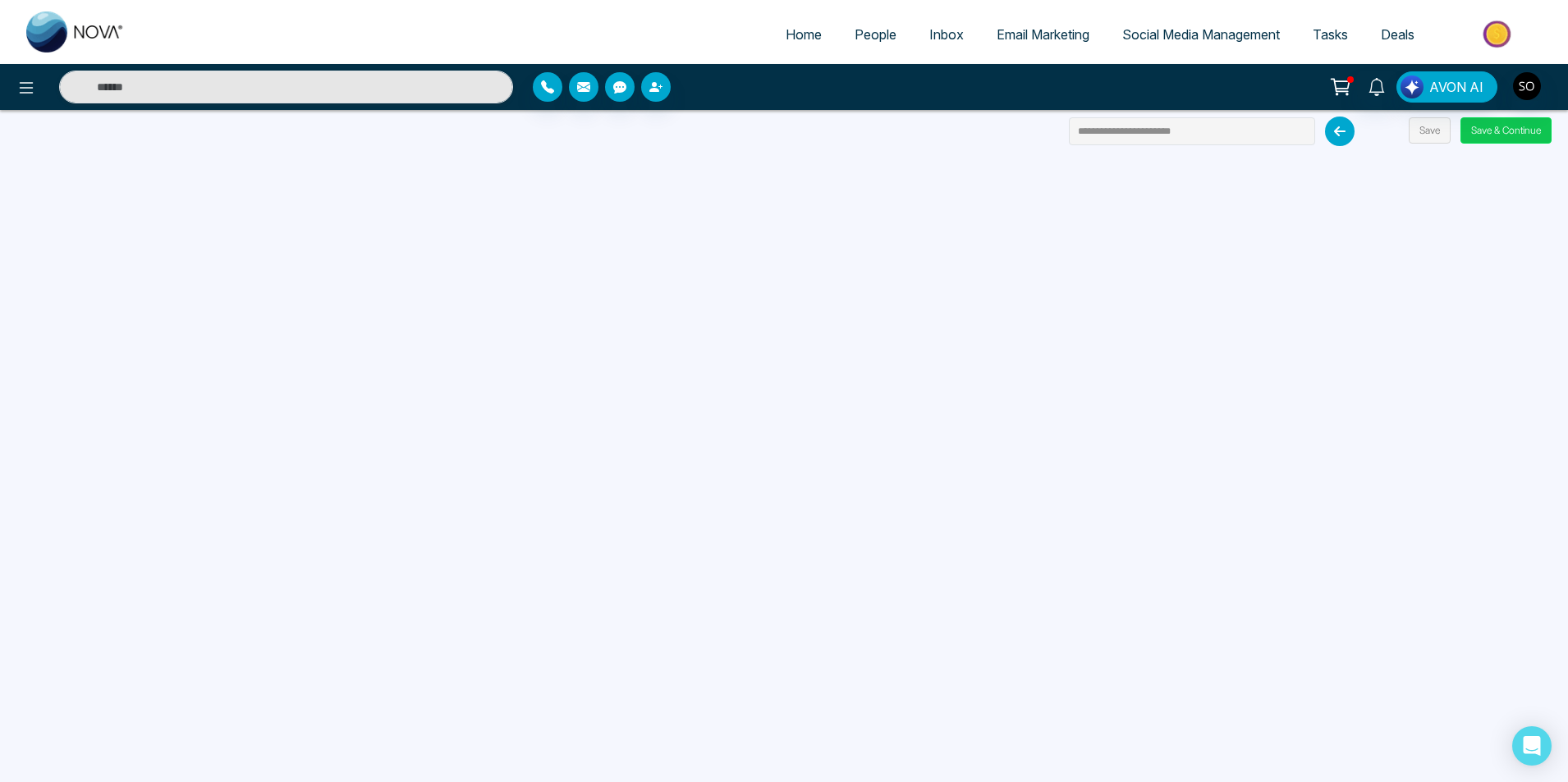
click at [1501, 127] on button "Save & Continue" at bounding box center [1505, 131] width 91 height 27
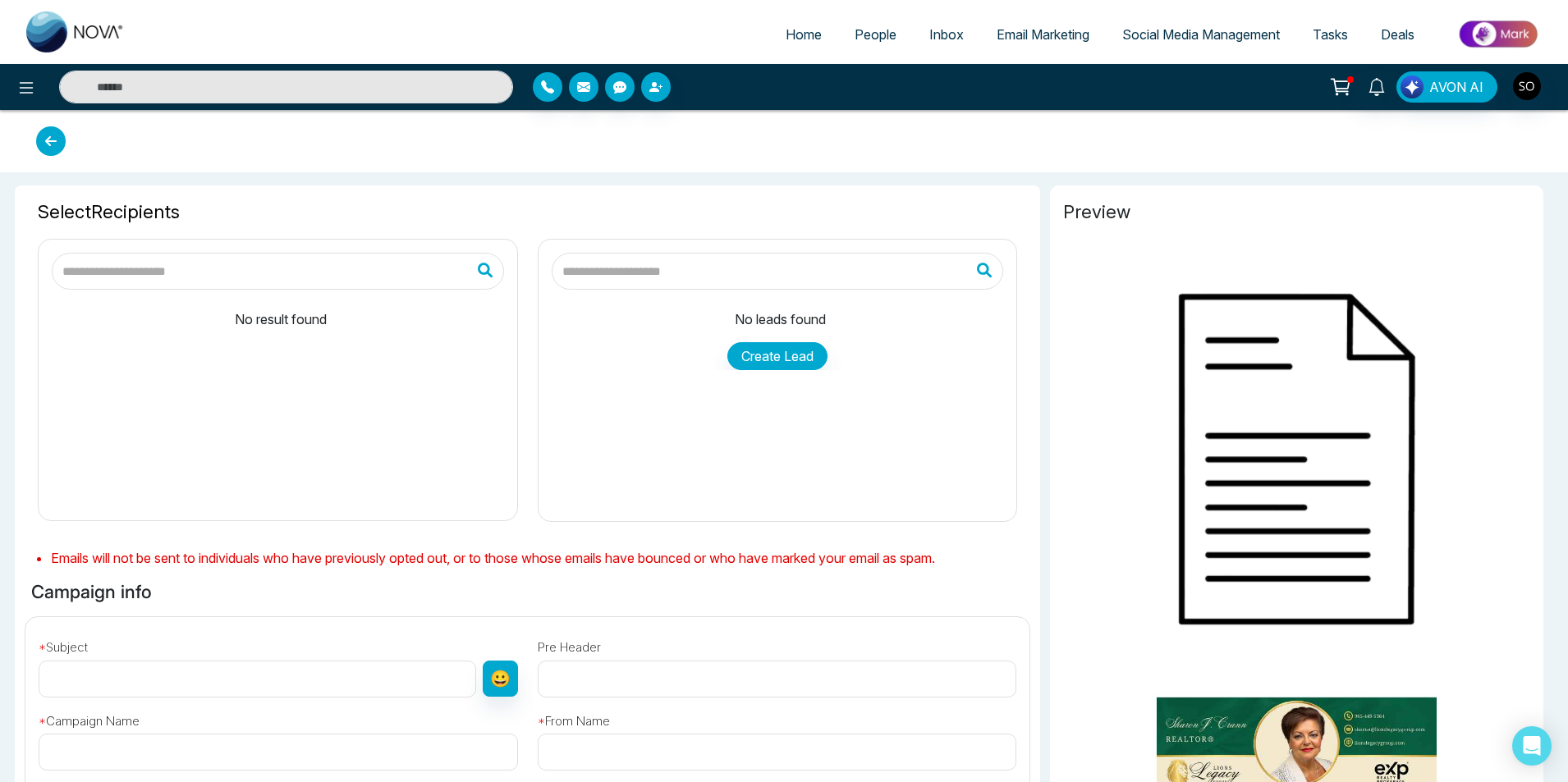
type input "**********"
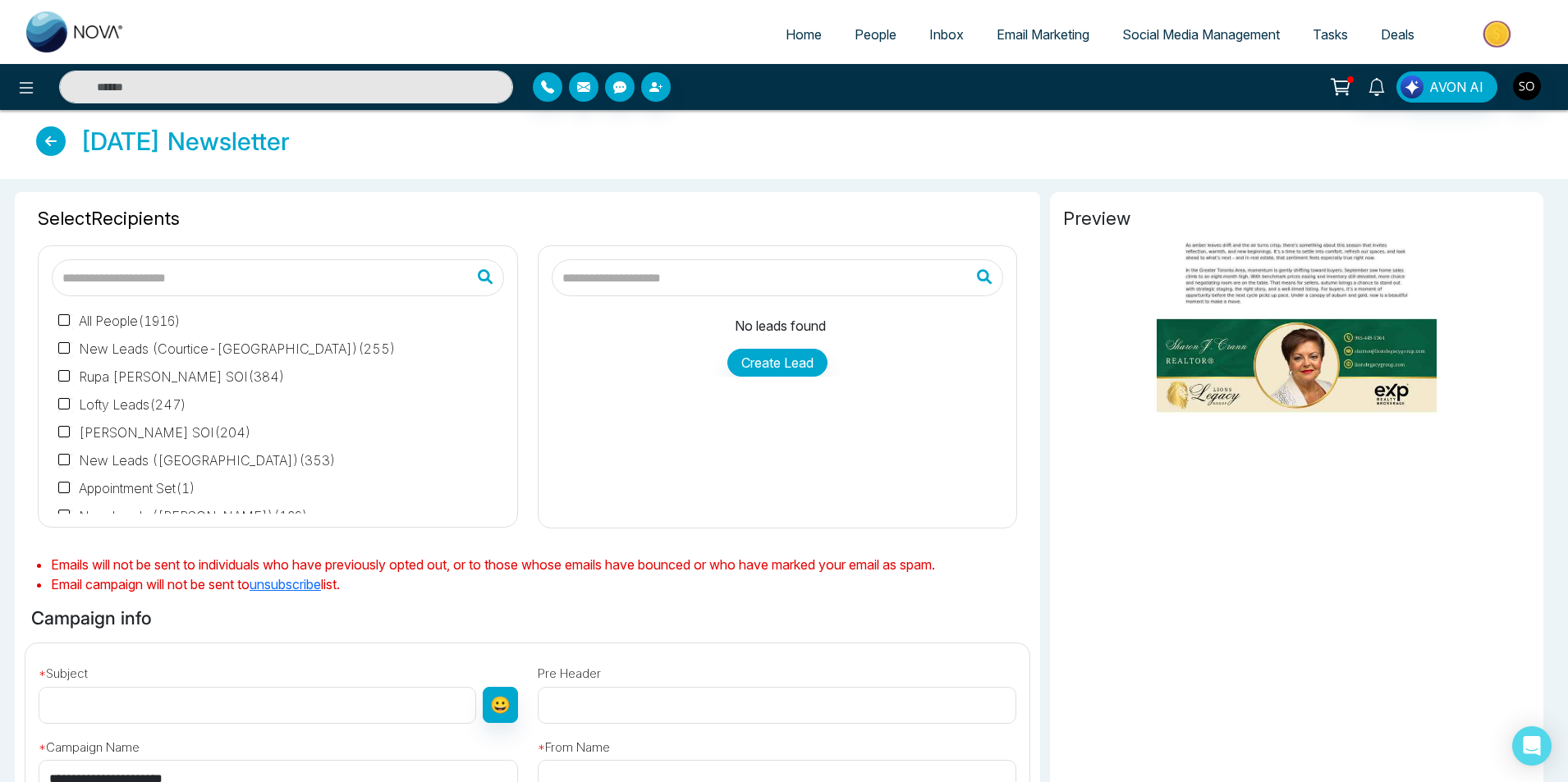
click at [643, 271] on input "text" at bounding box center [777, 278] width 452 height 37
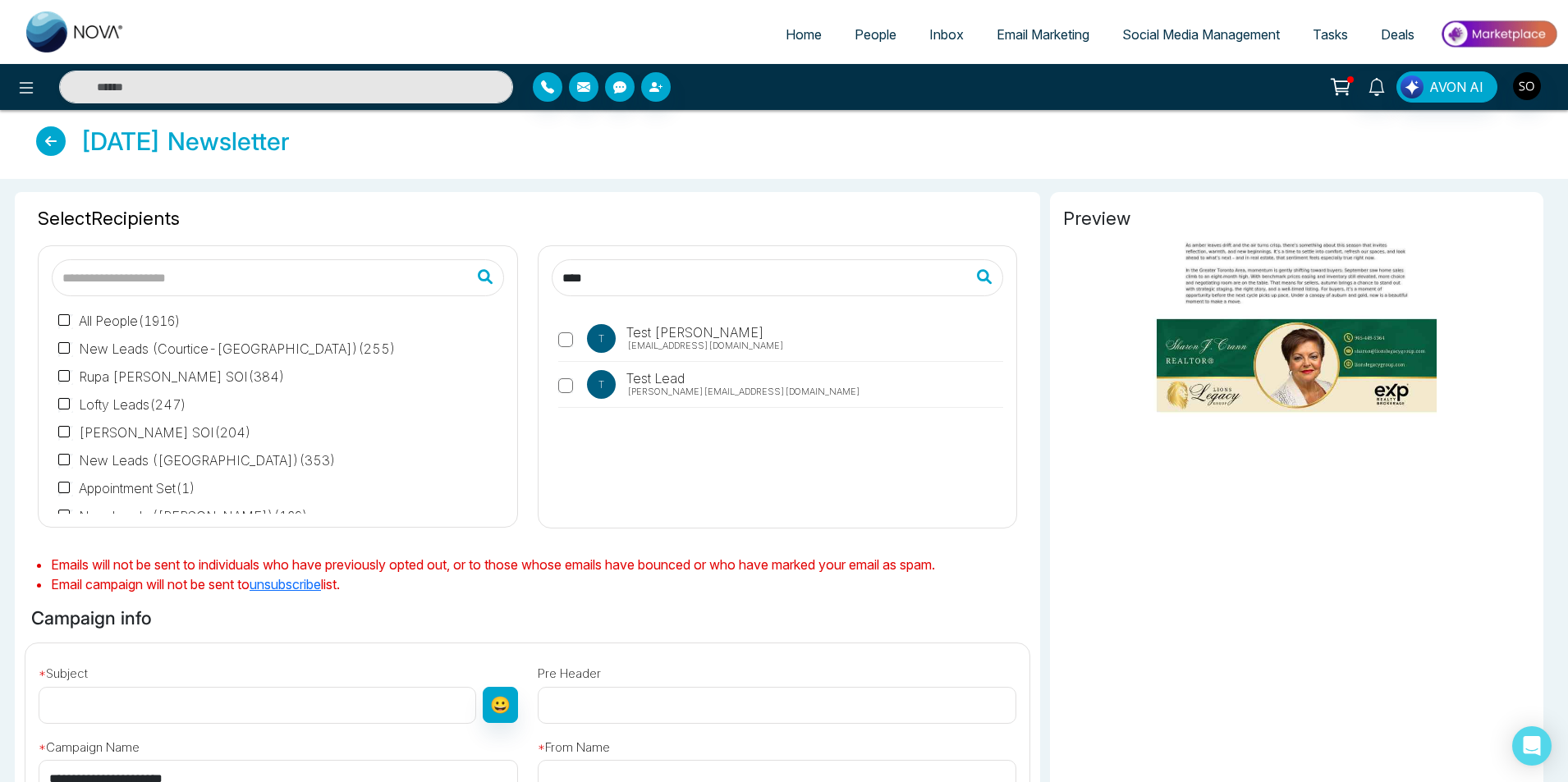
type input "****"
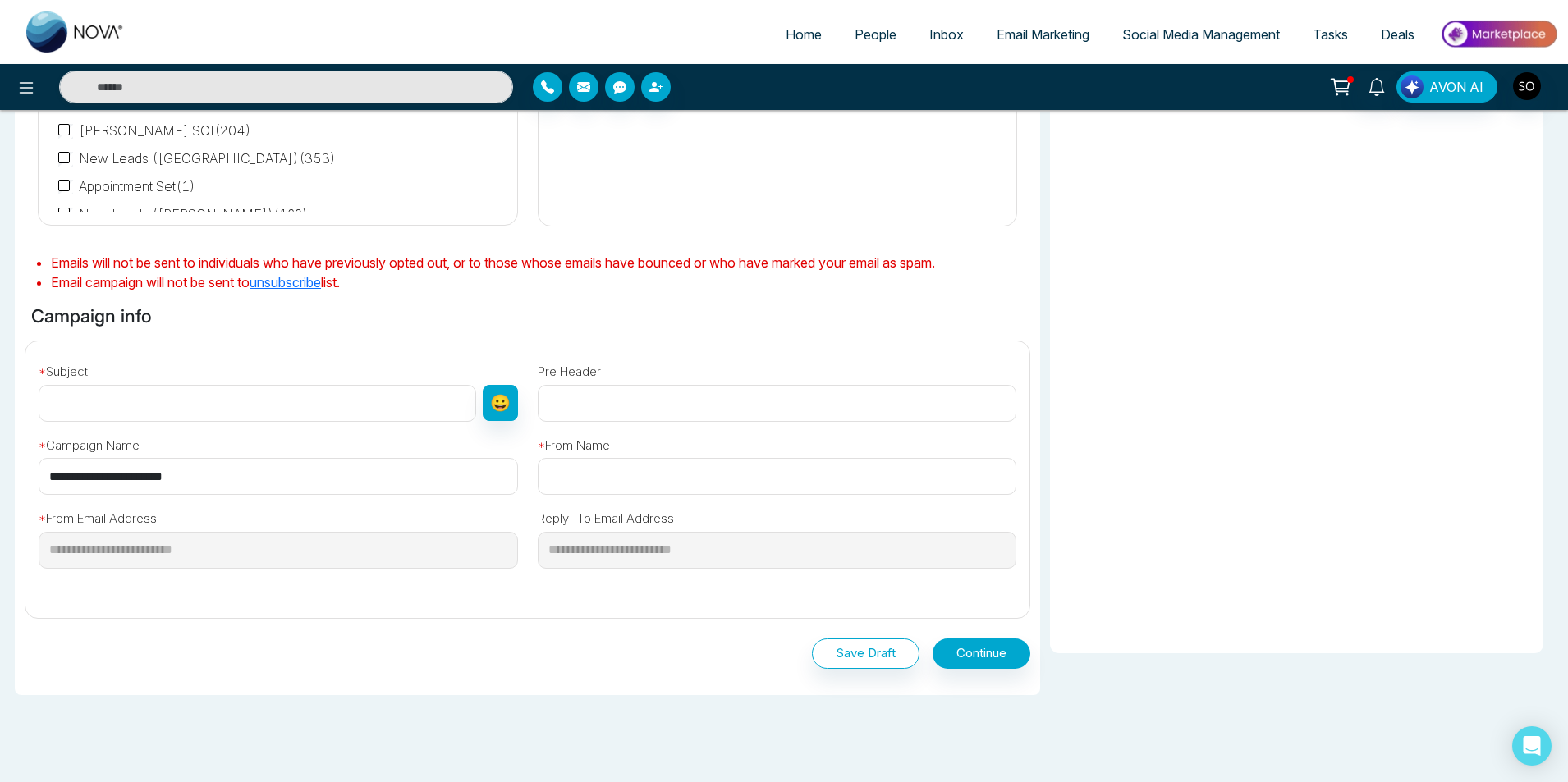
scroll to position [328, 0]
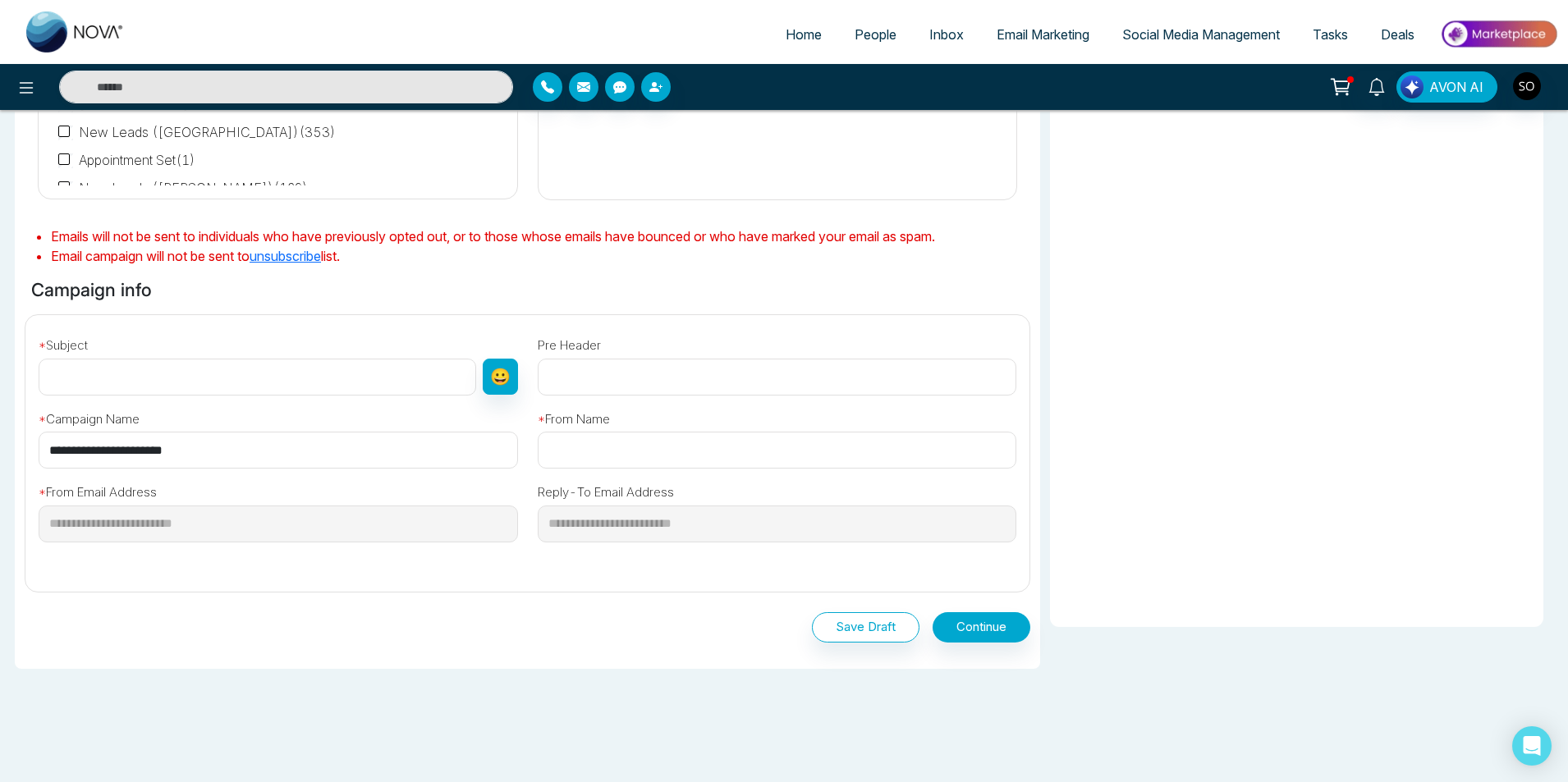
click at [231, 387] on input "text" at bounding box center [257, 377] width 438 height 37
type input "**********"
click at [566, 442] on input "text" at bounding box center [777, 450] width 479 height 37
type input "**********"
click at [662, 564] on div "**********" at bounding box center [777, 517] width 499 height 97
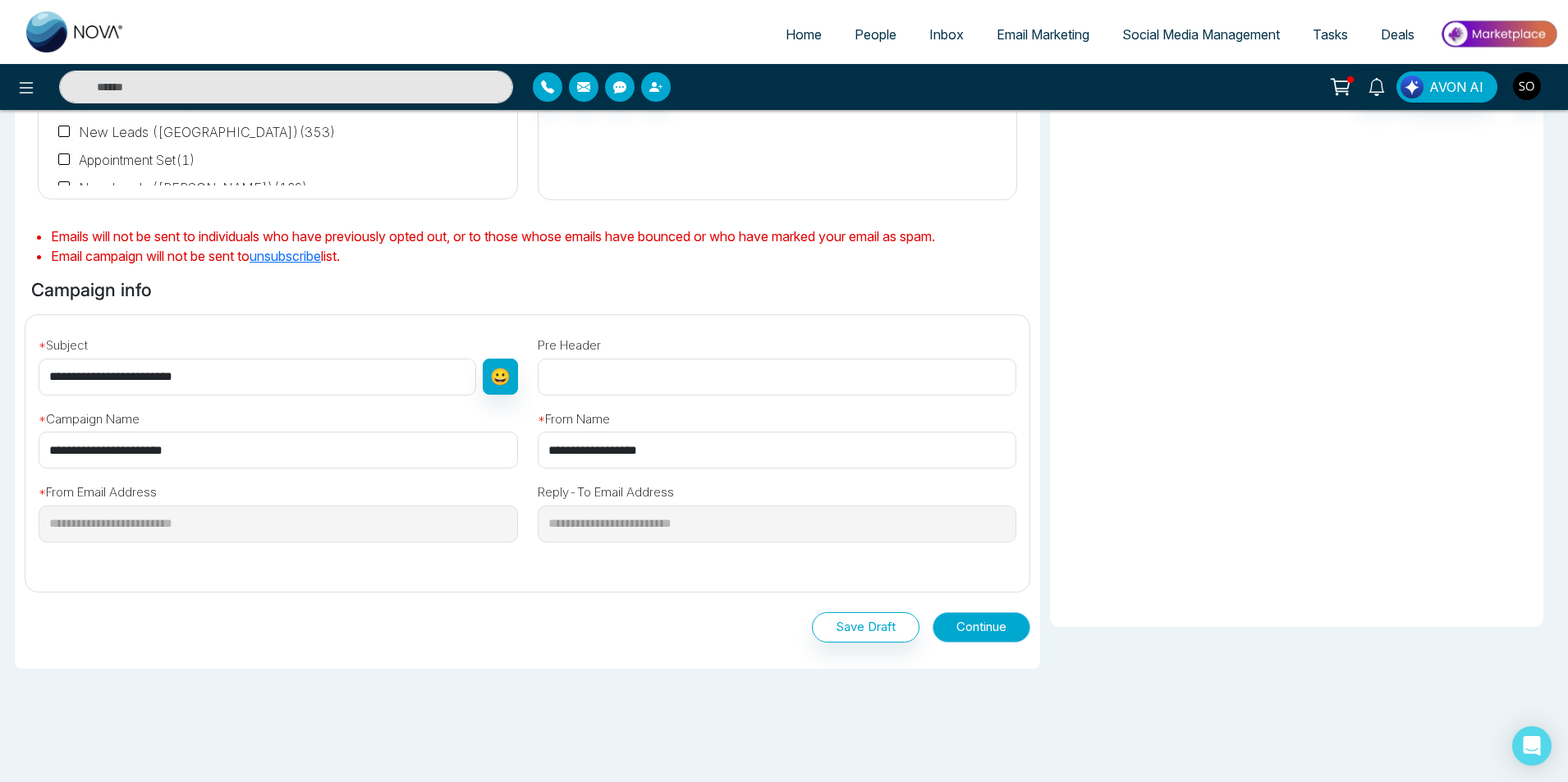
click at [980, 627] on button "Continue" at bounding box center [980, 627] width 97 height 30
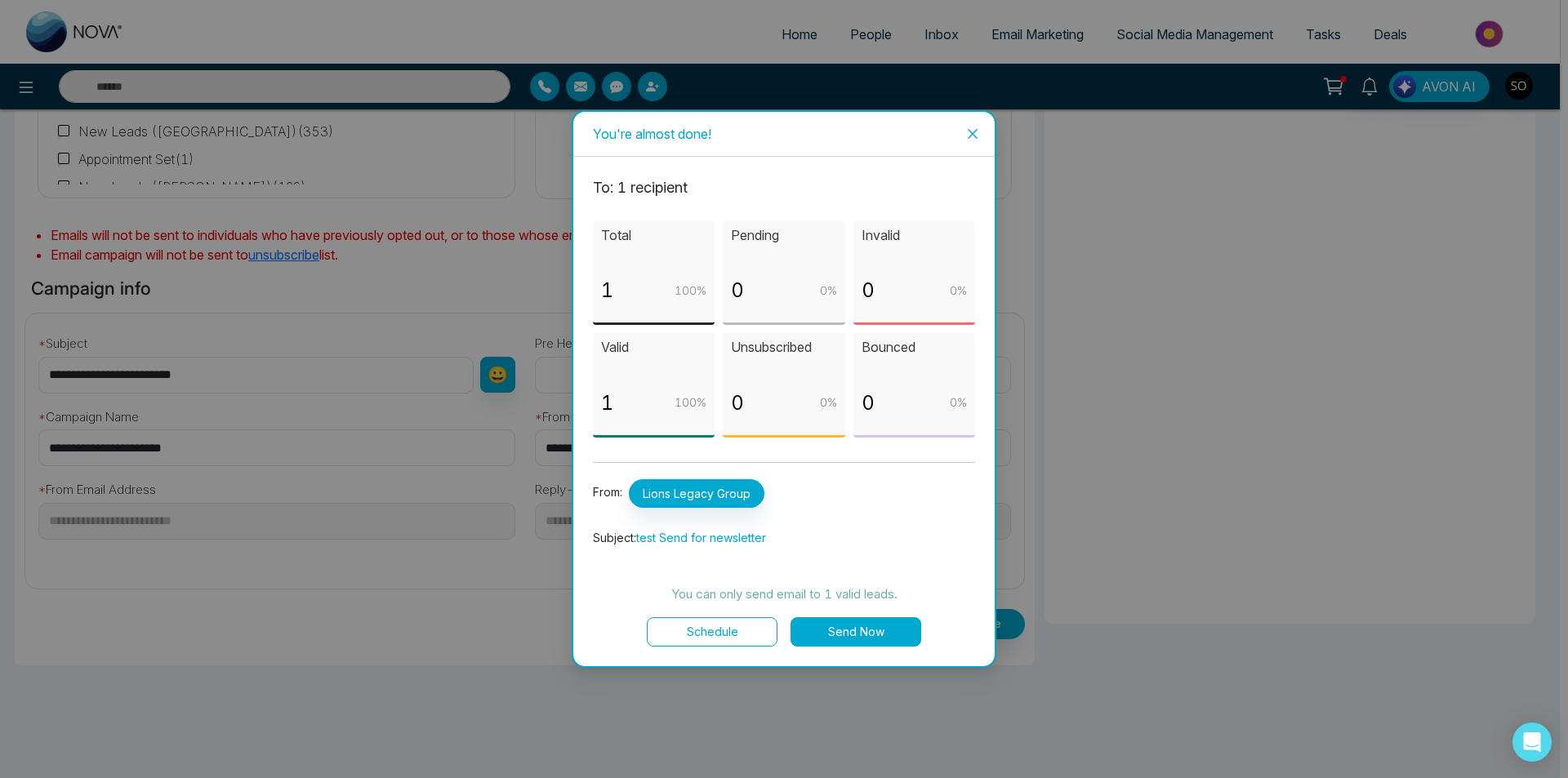
click at [867, 632] on button "Send Now" at bounding box center [856, 632] width 131 height 30
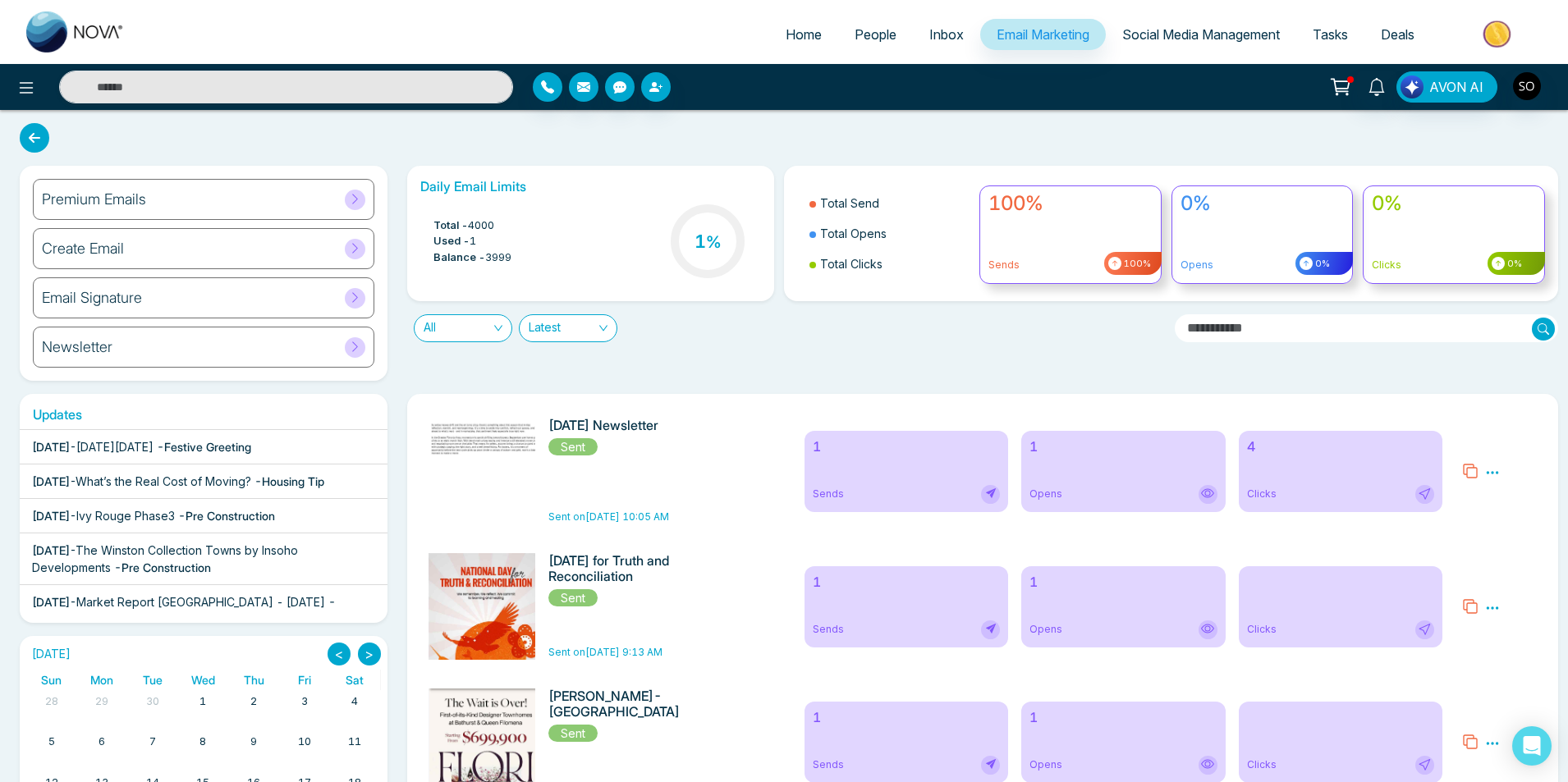
click at [319, 351] on div "Newsletter" at bounding box center [203, 347] width 341 height 41
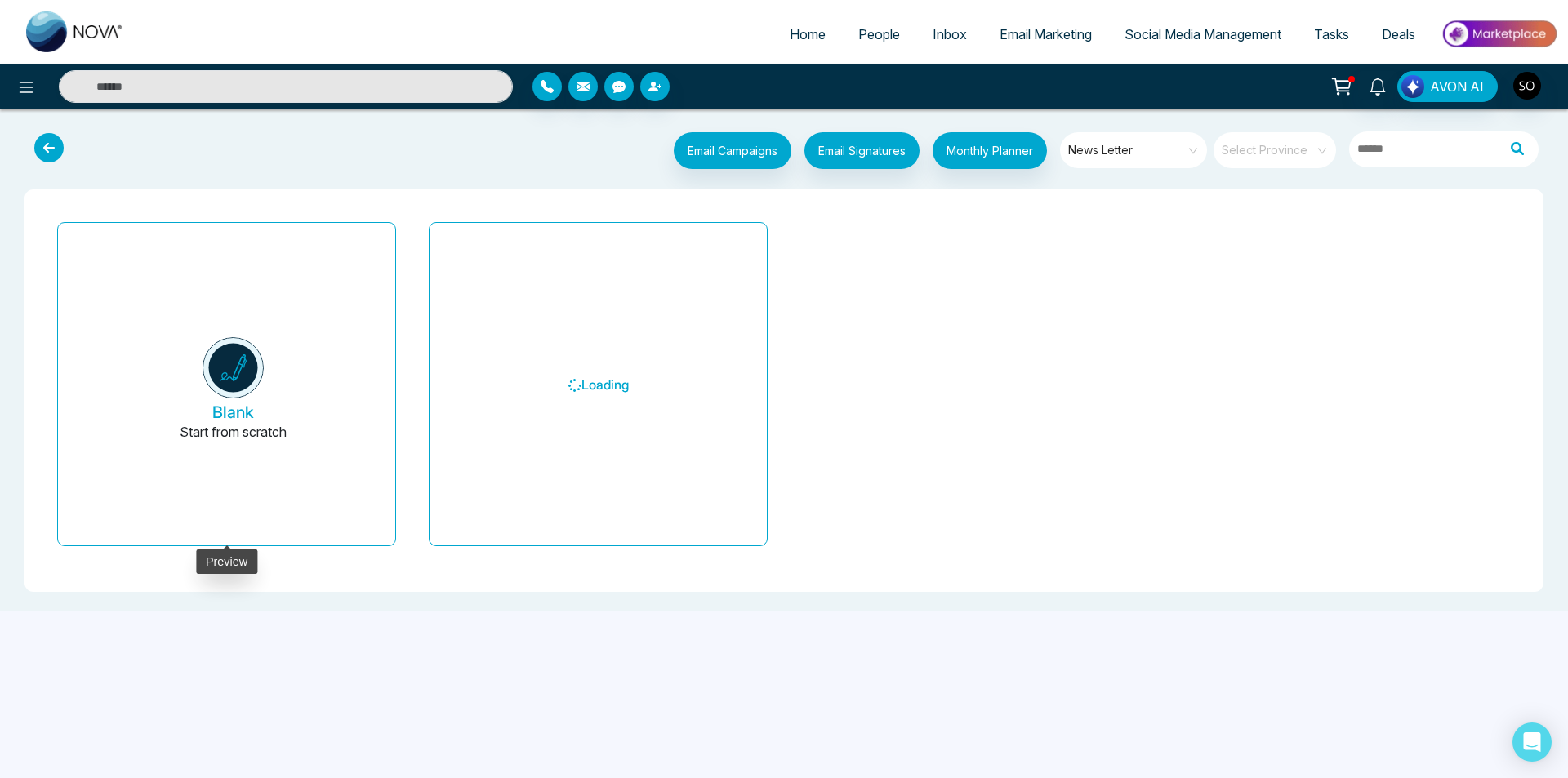
click at [253, 376] on img at bounding box center [233, 367] width 61 height 61
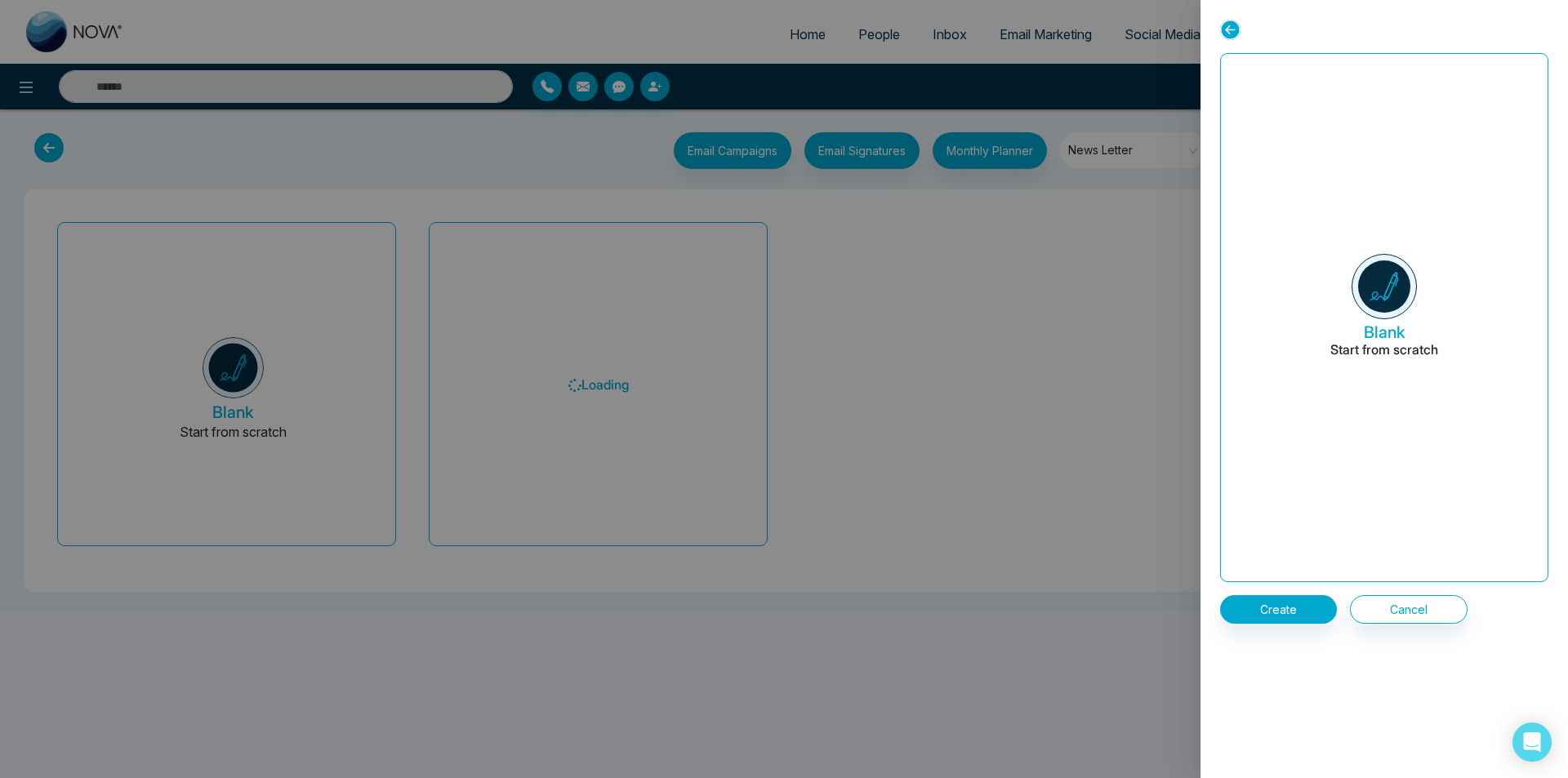
click at [1238, 26] on icon at bounding box center [1229, 30] width 21 height 21
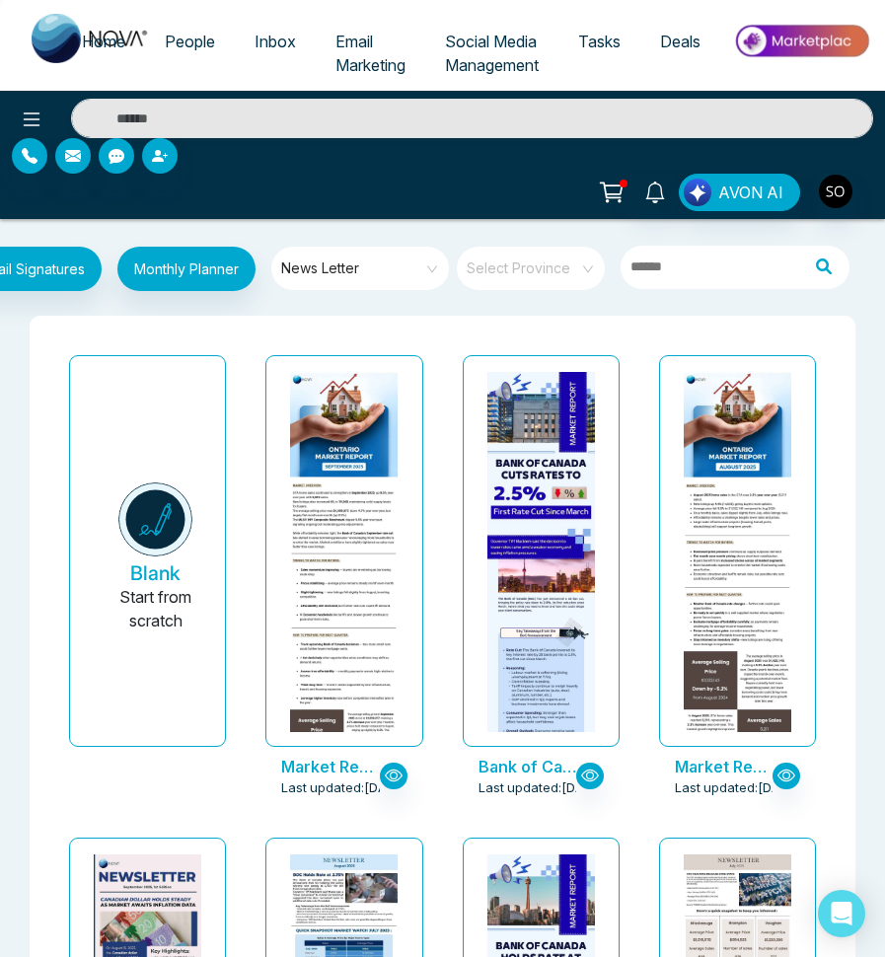
click at [109, 25] on link "Home" at bounding box center [103, 41] width 83 height 37
select select "*"
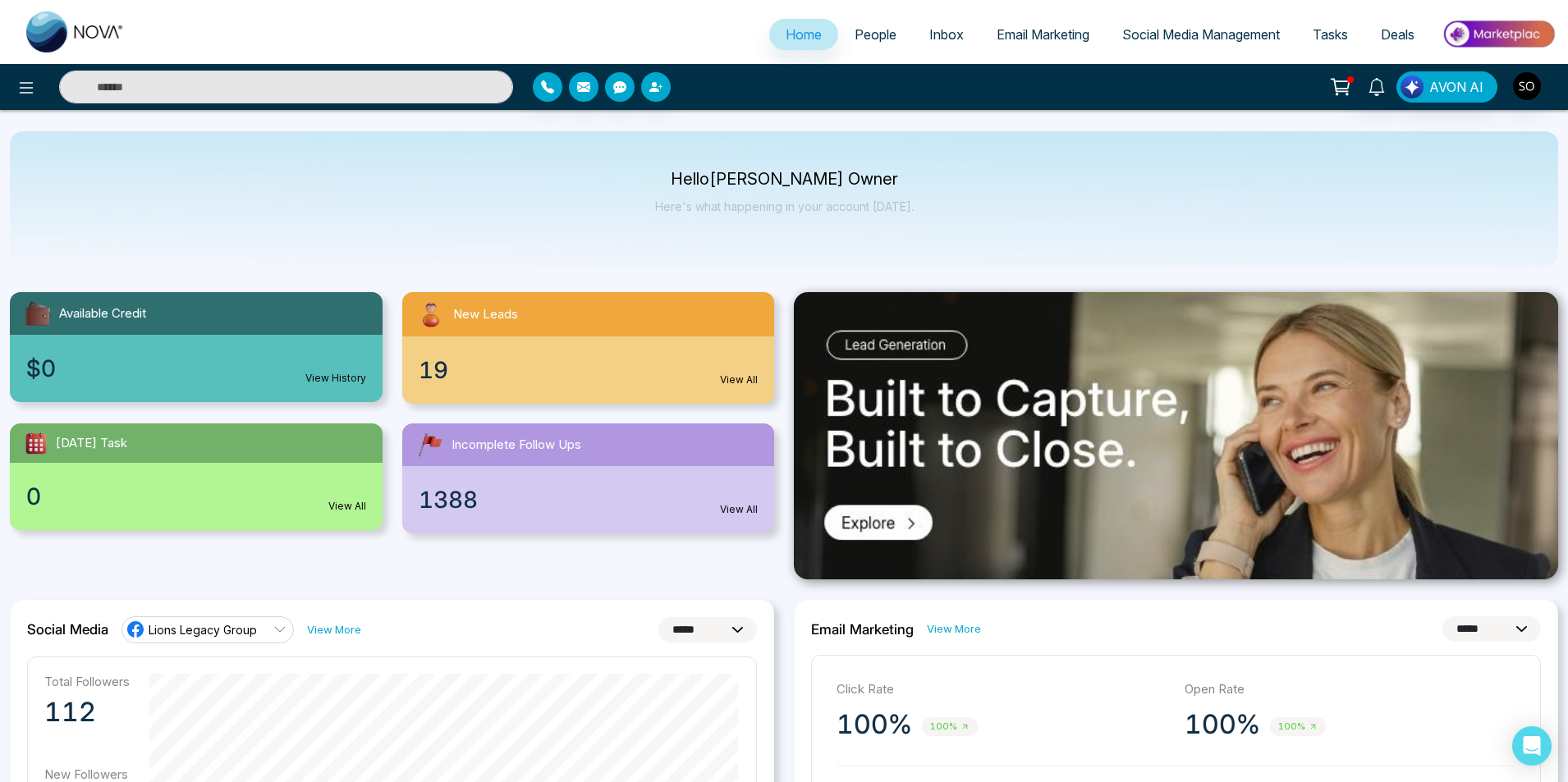
click at [102, 25] on img at bounding box center [76, 32] width 98 height 41
